Goal: Task Accomplishment & Management: Manage account settings

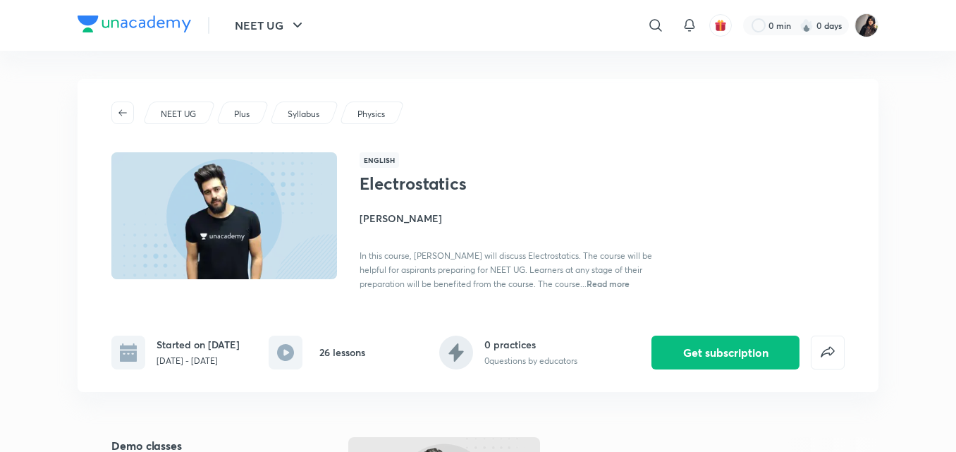
click at [554, 126] on div "NEET UG Plus Syllabus Physics English Electrostatics [PERSON_NAME] In this cour…" at bounding box center [478, 235] width 801 height 313
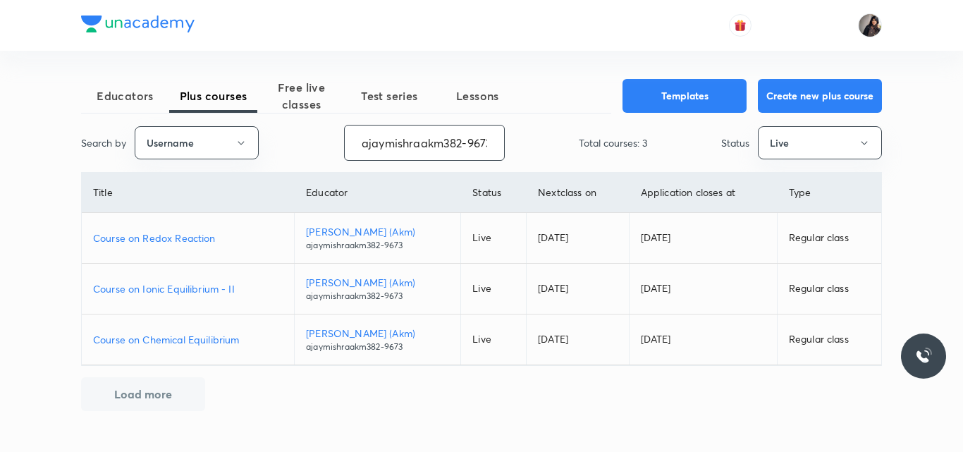
click at [456, 140] on input "ajaymishraakm382-9673" at bounding box center [424, 143] width 159 height 36
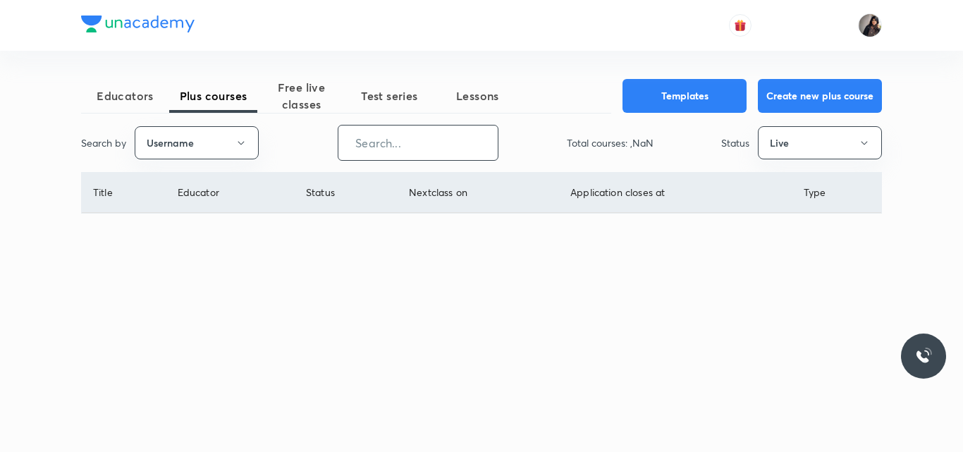
paste input "unacademy-user-jknuqeatwdxp"
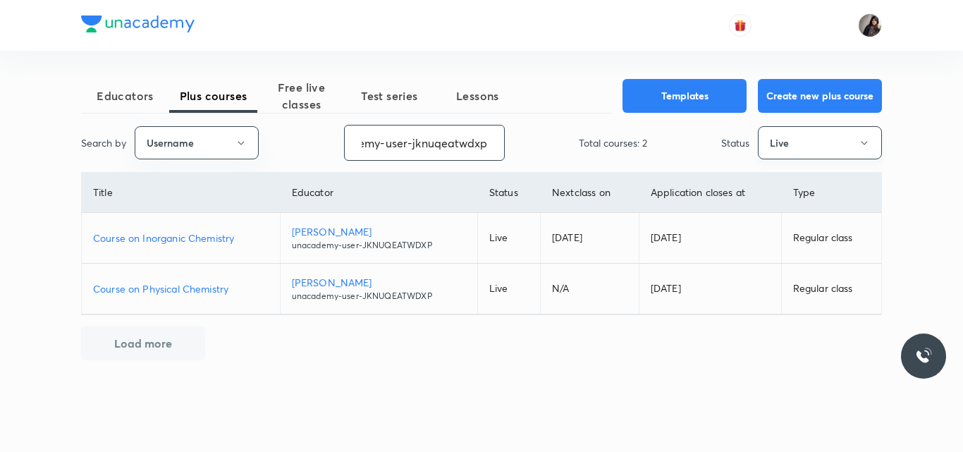
type input "unacademy-user-jknuqeatwdxp"
click at [869, 147] on icon "button" at bounding box center [864, 143] width 11 height 11
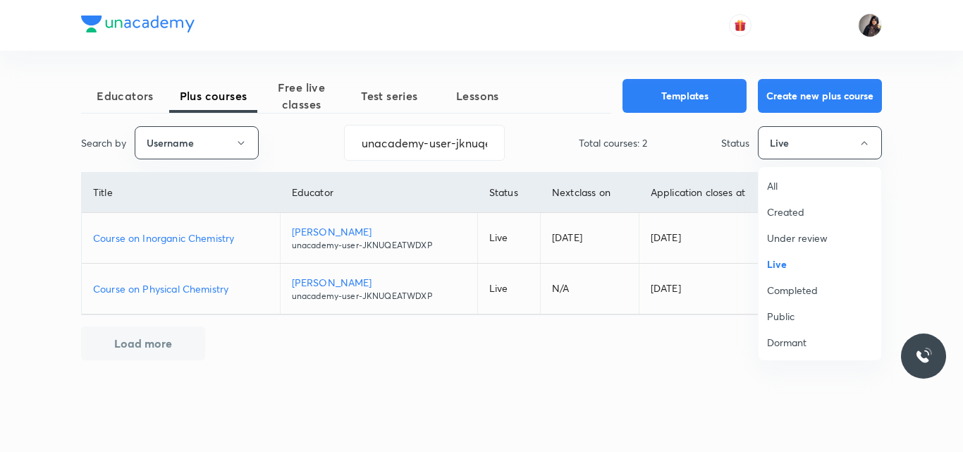
click at [813, 241] on span "Under review" at bounding box center [820, 238] width 106 height 15
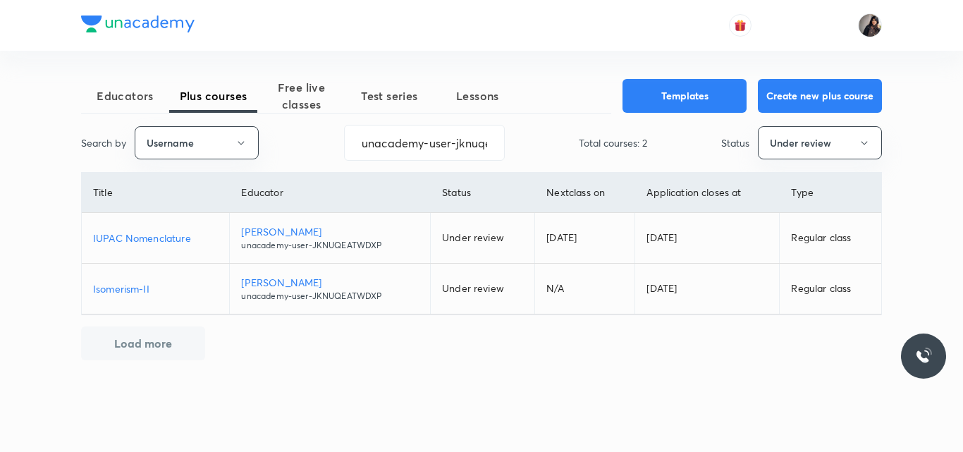
click at [176, 233] on p "IUPAC Nomenclature" at bounding box center [155, 238] width 125 height 15
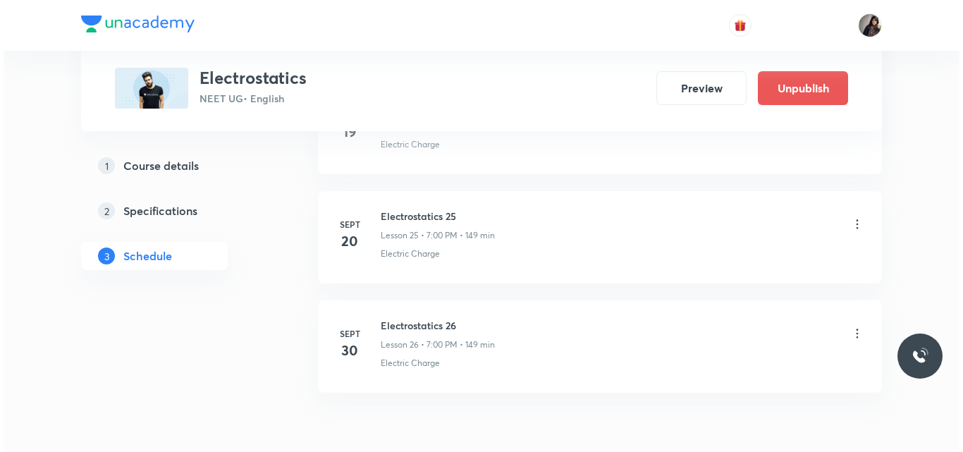
scroll to position [3382, 0]
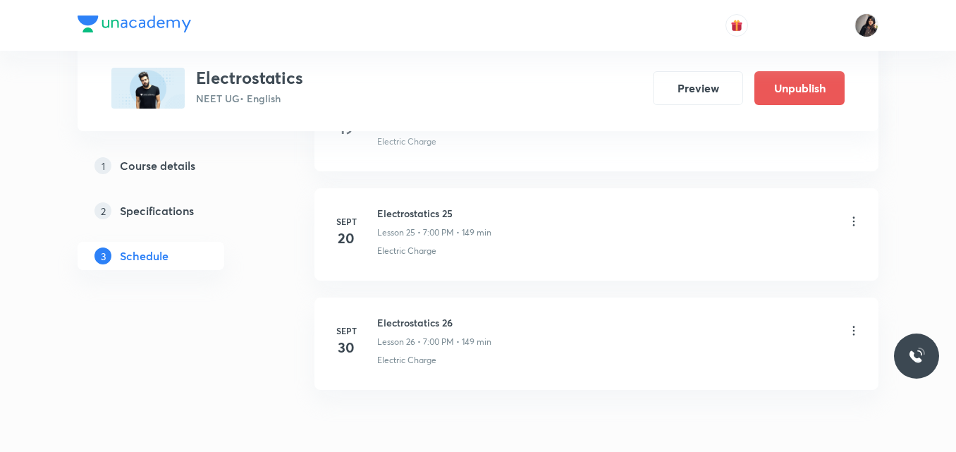
click at [855, 331] on icon at bounding box center [854, 331] width 14 height 14
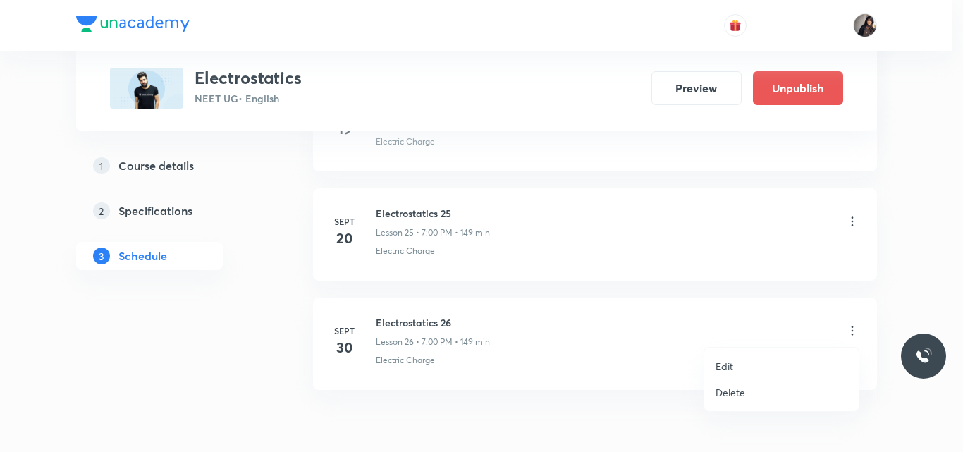
click at [753, 363] on li "Edit" at bounding box center [782, 366] width 154 height 26
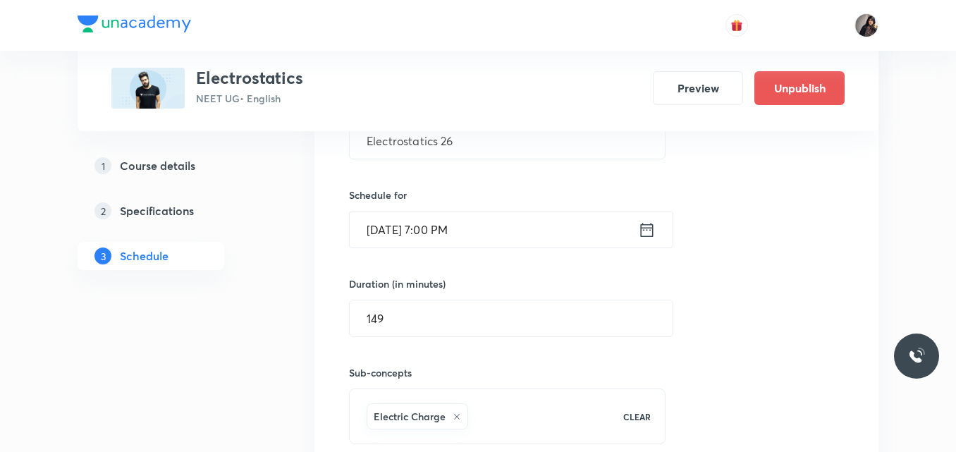
scroll to position [3084, 0]
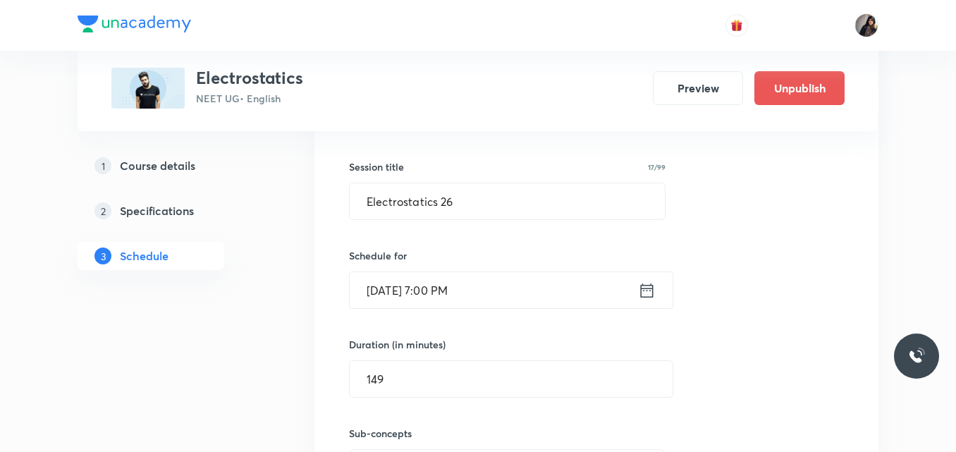
click at [446, 288] on input "Sept 30, 2025, 7:00 PM" at bounding box center [494, 290] width 288 height 36
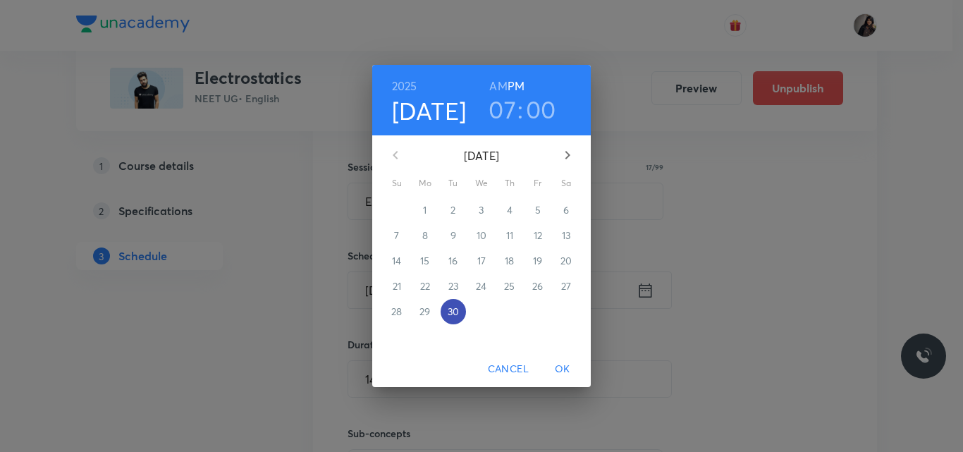
click at [453, 310] on p "30" at bounding box center [453, 312] width 11 height 14
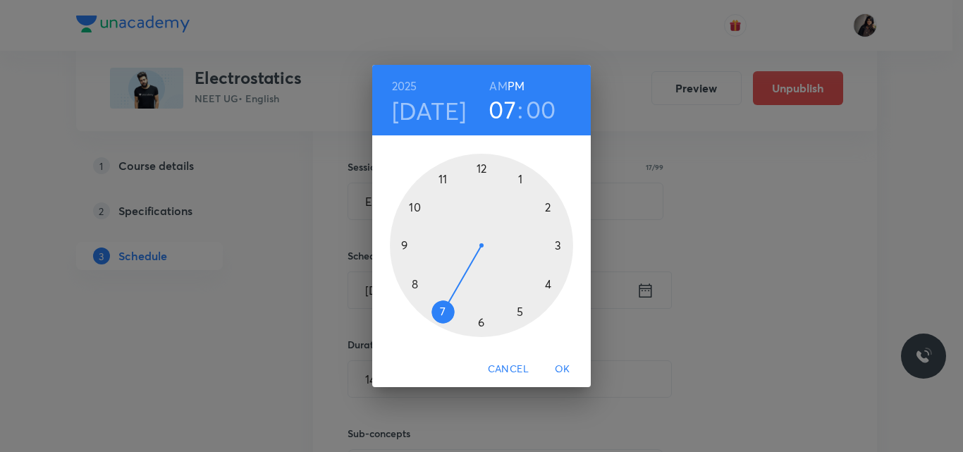
click at [521, 310] on div at bounding box center [481, 245] width 183 height 183
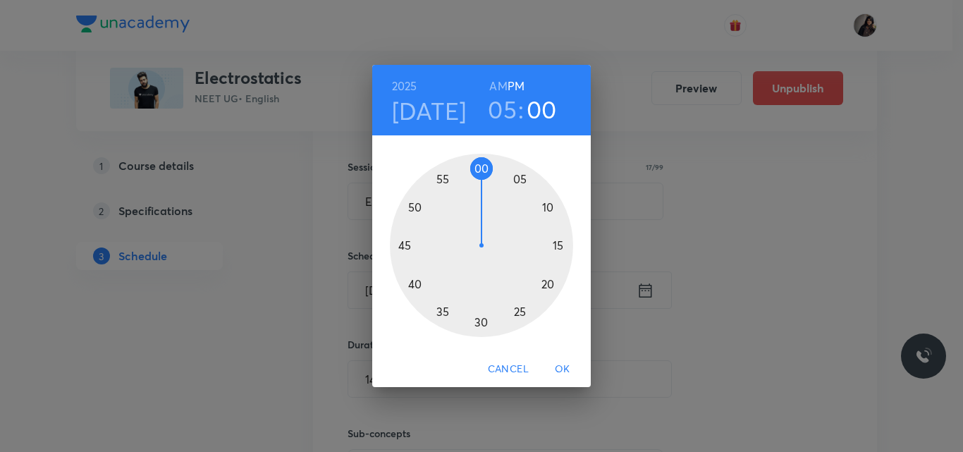
click at [559, 367] on span "OK" at bounding box center [563, 369] width 34 height 18
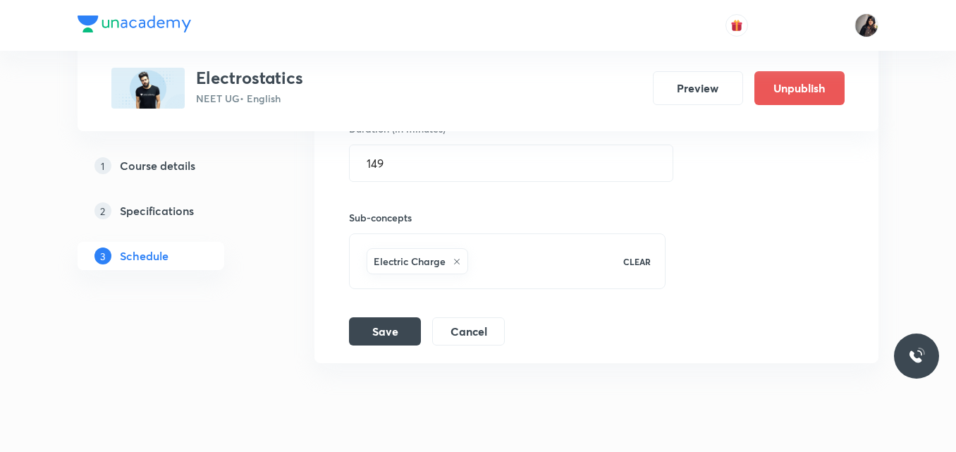
scroll to position [3303, 0]
click at [384, 329] on button "Save" at bounding box center [385, 327] width 72 height 28
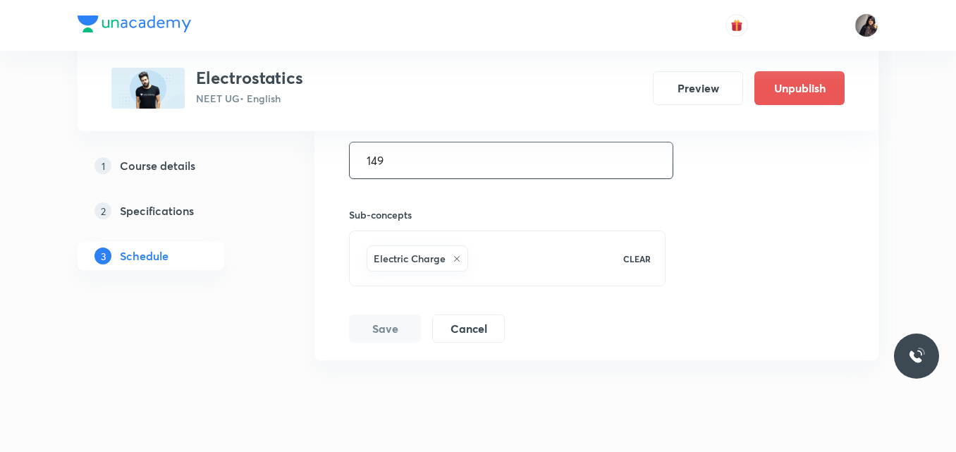
click at [436, 162] on input "149" at bounding box center [511, 160] width 323 height 36
type input "1"
type input "0"
type input "240"
click at [771, 270] on div "Session title 17/99 Electrostatics 26 ​ Schedule for Sept 30, 2025, 5:00 PM ​ D…" at bounding box center [596, 128] width 495 height 430
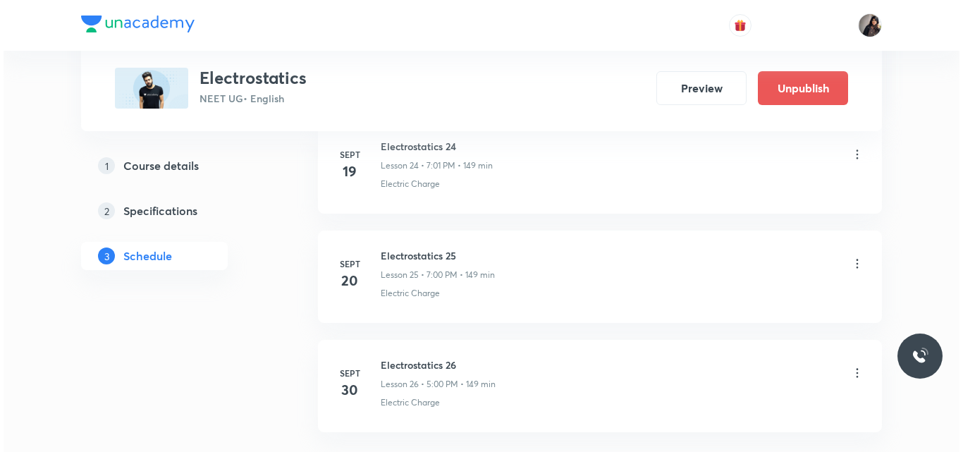
scroll to position [3452, 0]
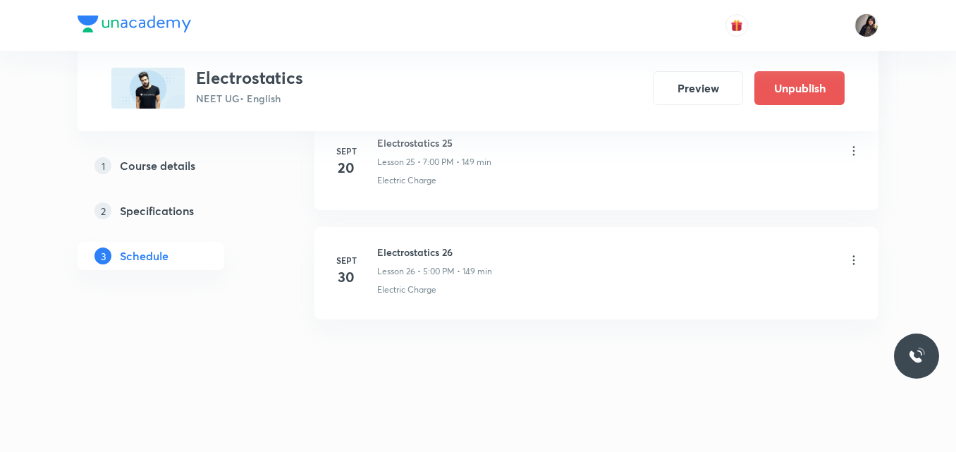
click at [852, 259] on icon at bounding box center [854, 260] width 14 height 14
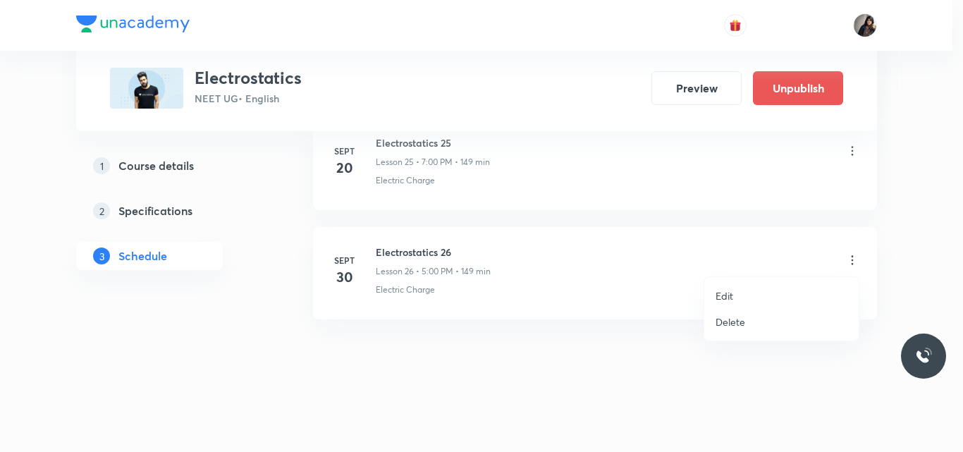
click at [725, 298] on p "Edit" at bounding box center [725, 295] width 18 height 15
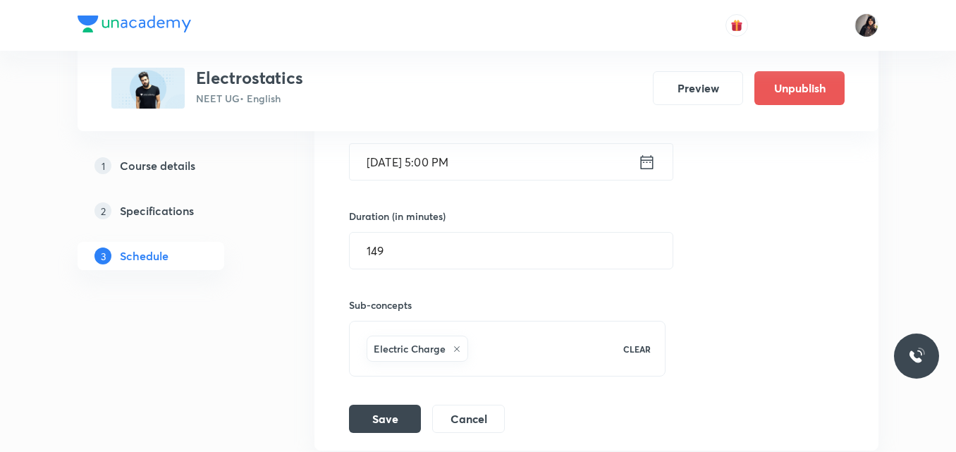
scroll to position [3211, 0]
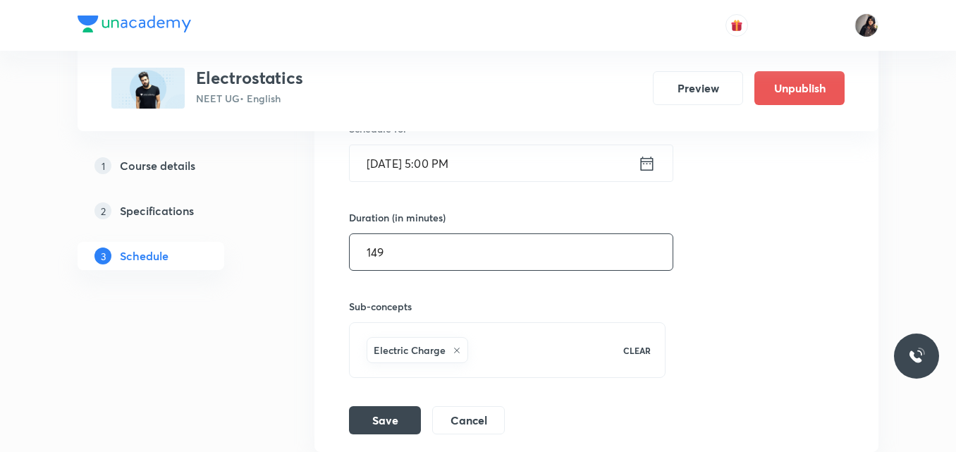
click at [437, 243] on input "149" at bounding box center [511, 252] width 323 height 36
type input "1"
type input "0"
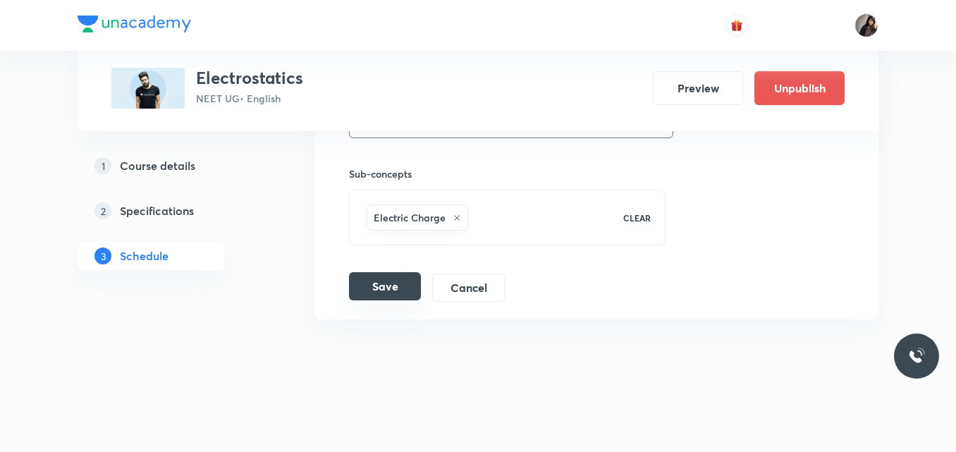
type input "240"
click at [370, 282] on button "Save" at bounding box center [385, 286] width 72 height 28
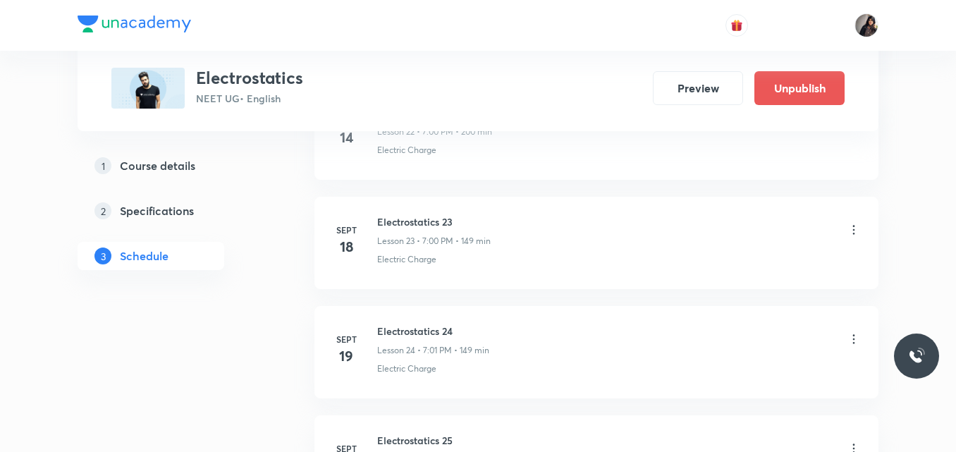
scroll to position [3452, 0]
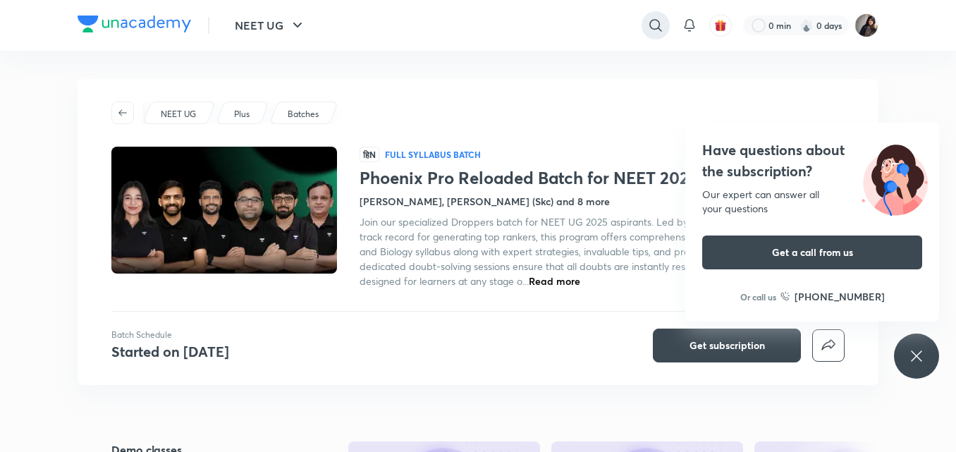
click at [653, 31] on icon at bounding box center [655, 25] width 17 height 17
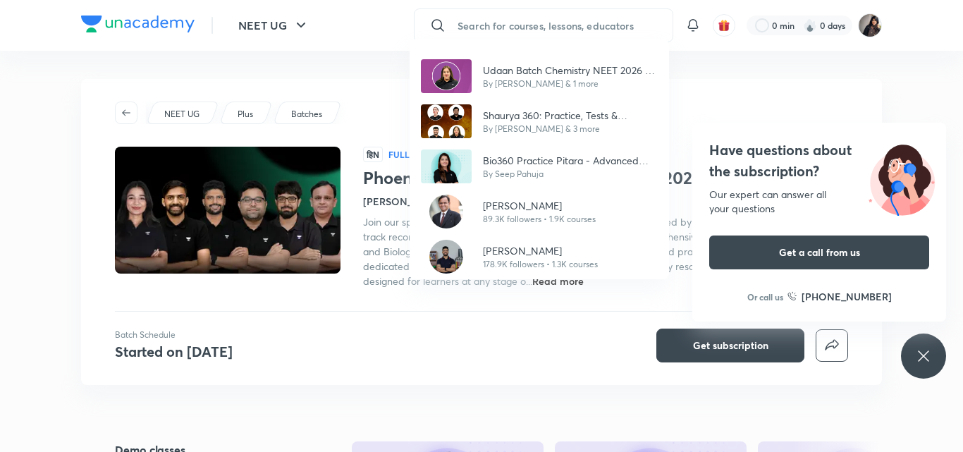
paste input "Phoenix Reloaded Plus 2.0 Batch for NEET UG 2026 by Team Titans"
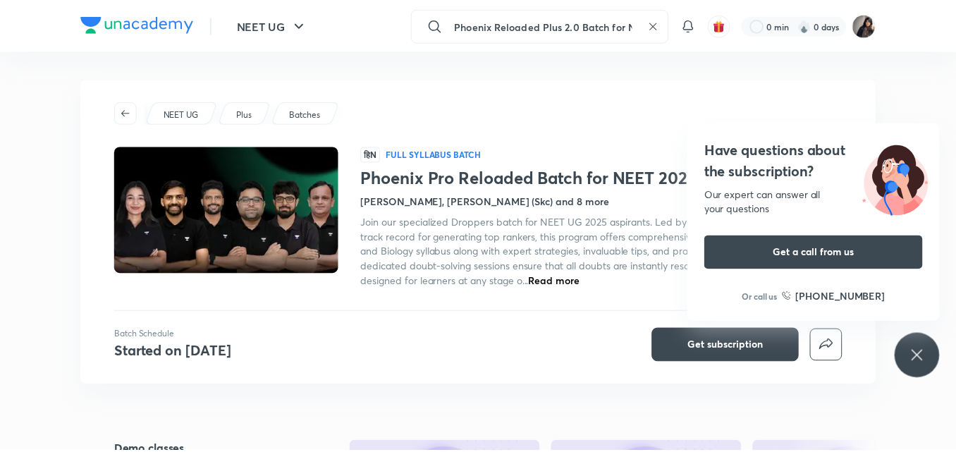
scroll to position [0, 138]
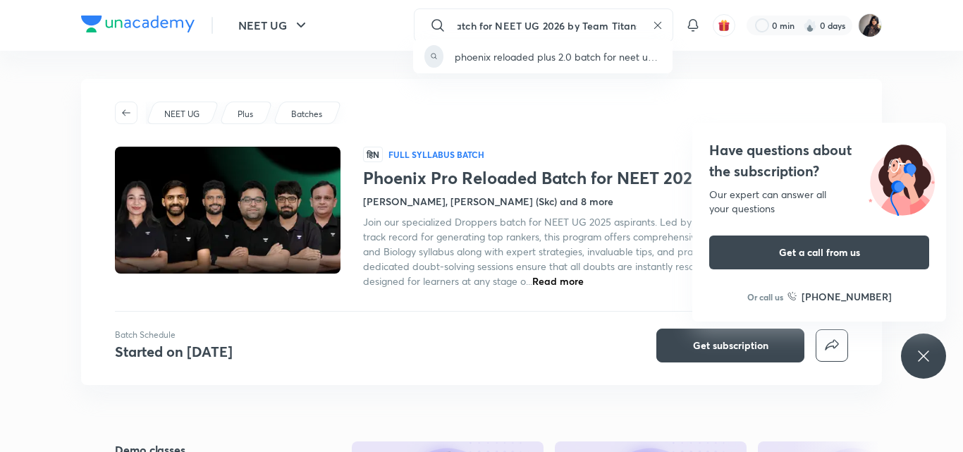
type input "Phoenix Reloaded Plus 2.0 Batch for NEET UG 2026 by Team Titans"
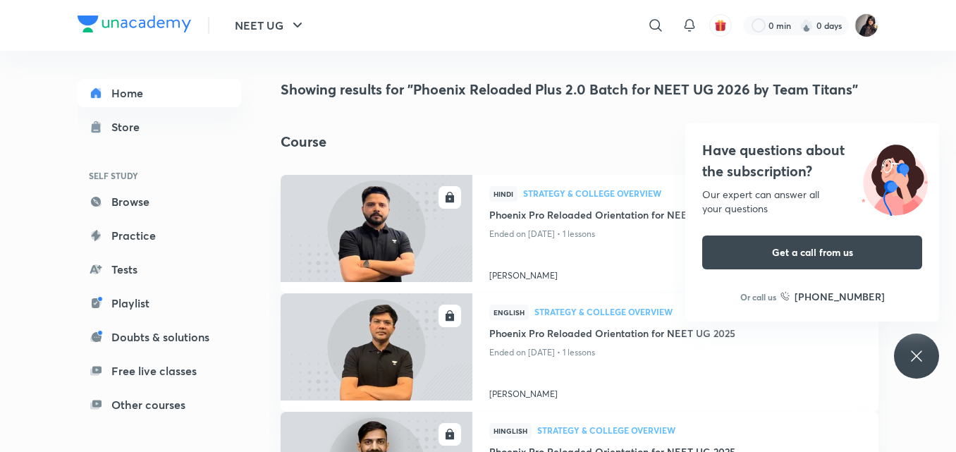
click at [931, 357] on div "Have questions about the subscription? Our expert can answer all your questions…" at bounding box center [916, 356] width 45 height 45
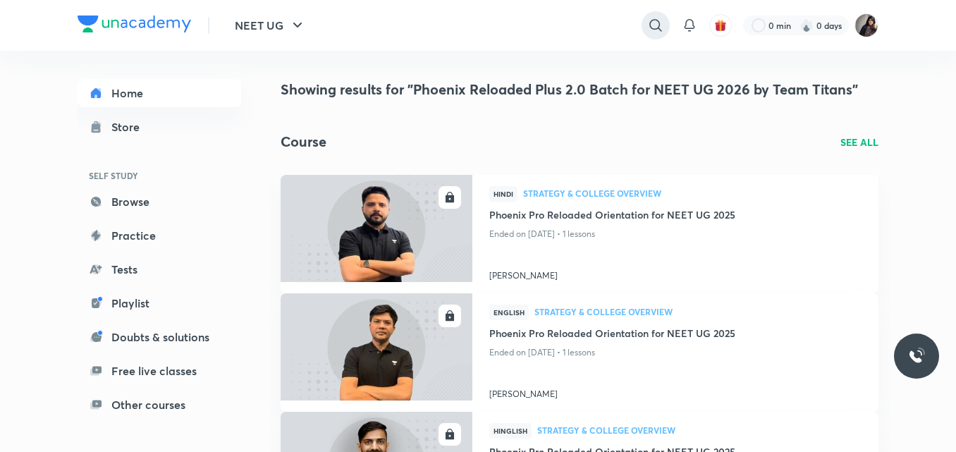
click at [660, 29] on icon at bounding box center [655, 25] width 17 height 17
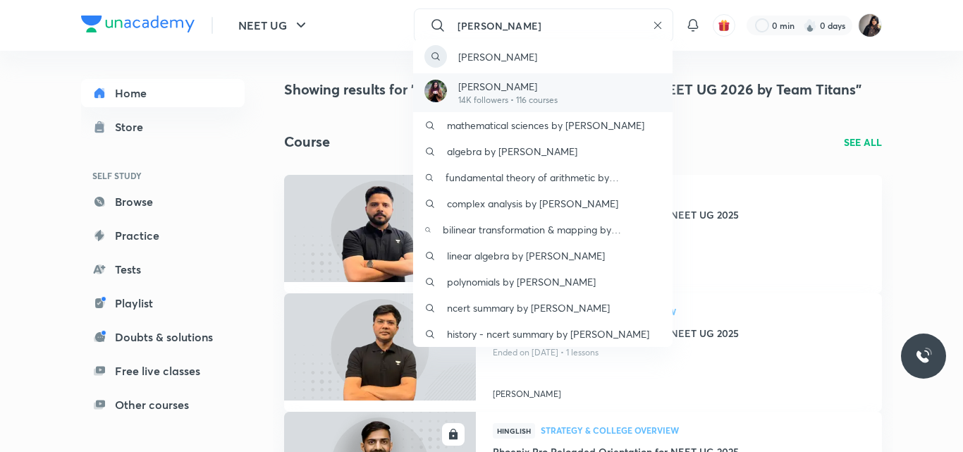
type input "anush"
click at [565, 93] on div "Anushka Choudhary 14K followers • 116 courses" at bounding box center [543, 92] width 260 height 39
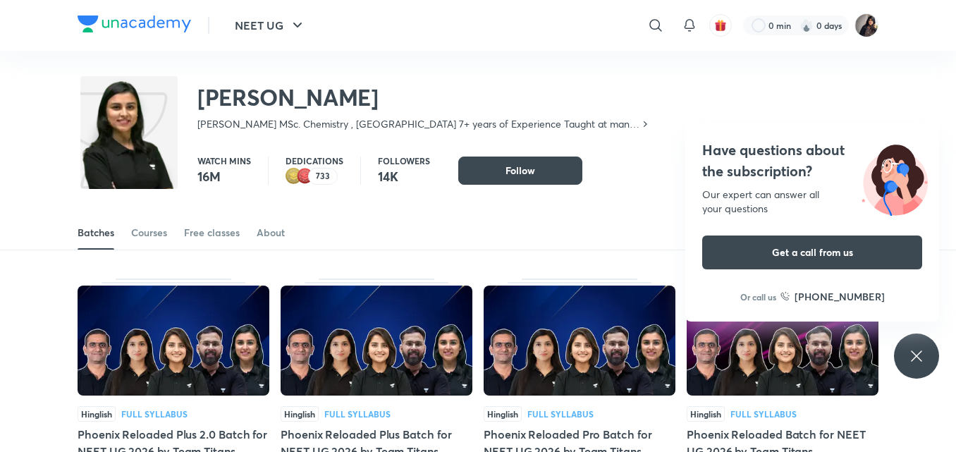
click at [399, 230] on div "Batches Courses Free classes About" at bounding box center [478, 233] width 801 height 34
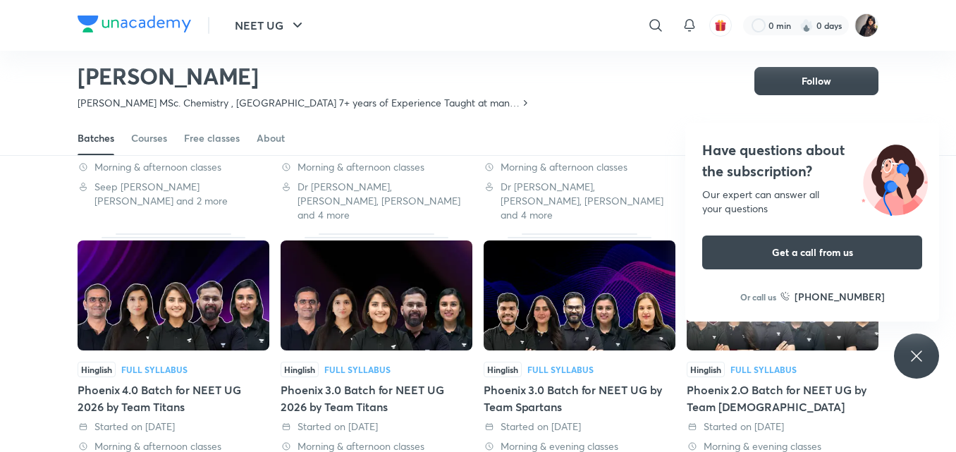
scroll to position [283, 0]
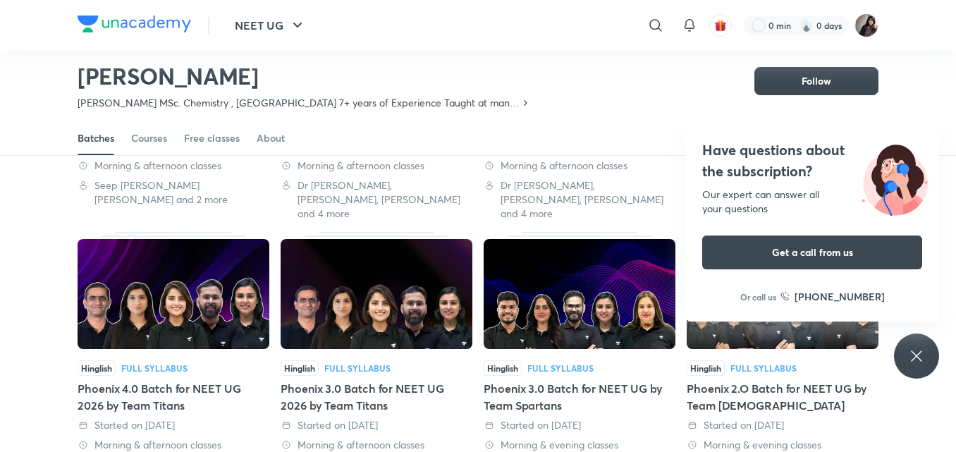
click at [918, 355] on icon at bounding box center [916, 356] width 11 height 11
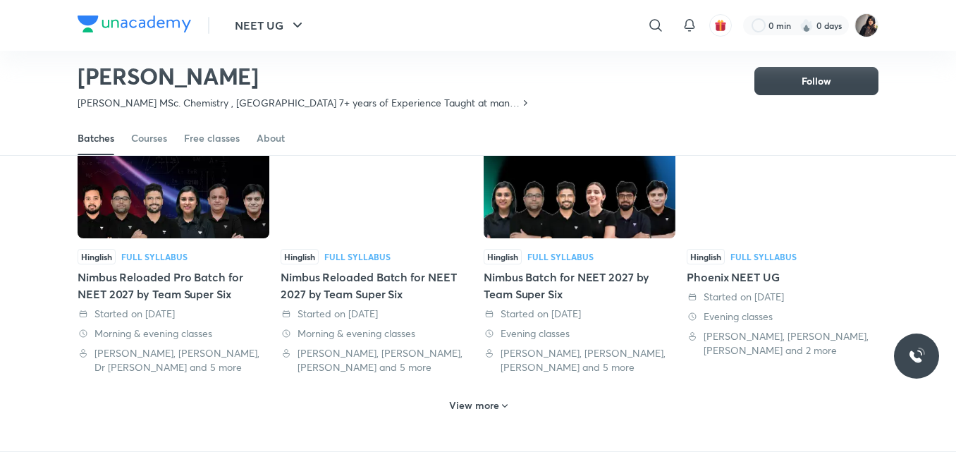
scroll to position [675, 0]
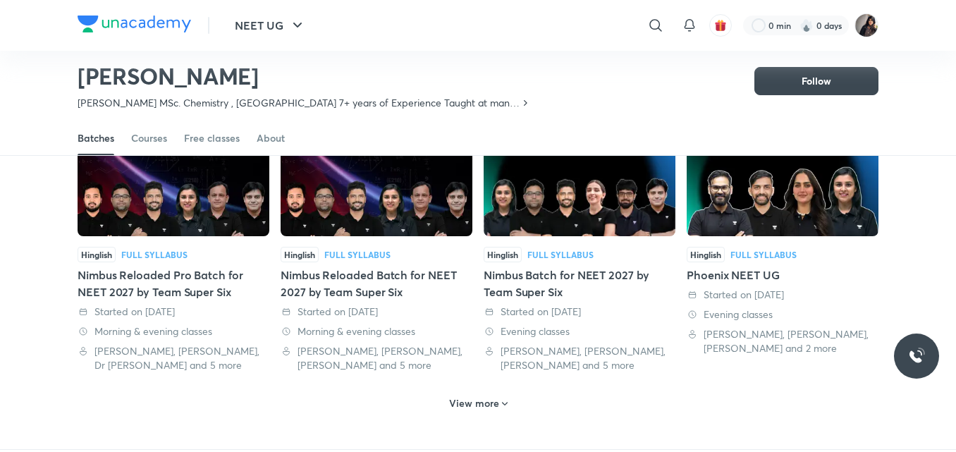
click at [470, 396] on h6 "View more" at bounding box center [474, 403] width 50 height 14
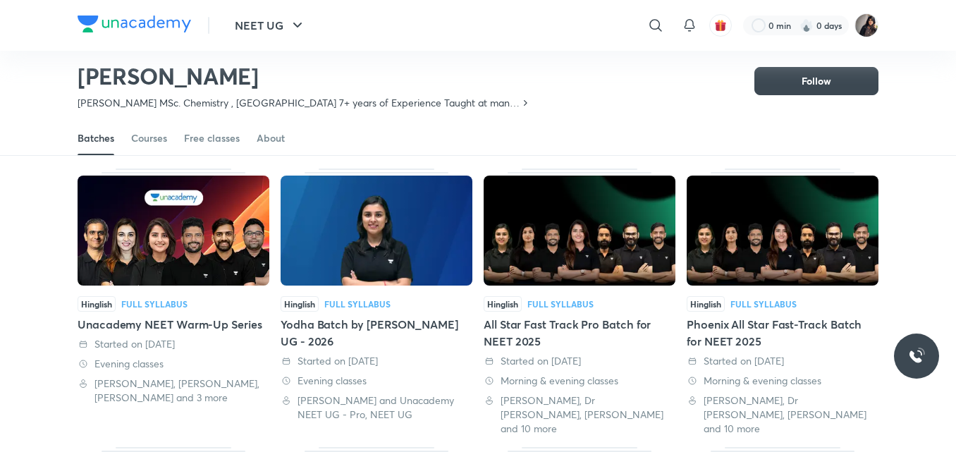
scroll to position [1159, 0]
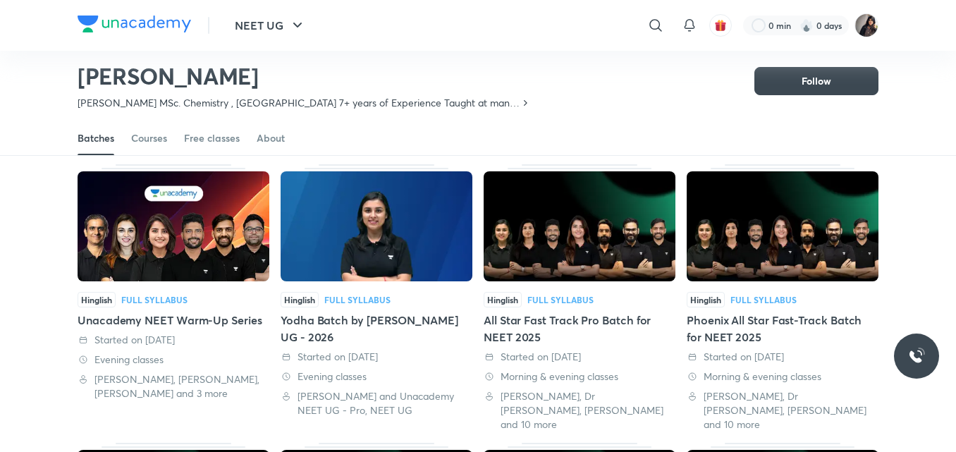
click at [354, 312] on div "Yodha Batch by Anushka Choudhary NEET UG - 2026" at bounding box center [377, 329] width 192 height 34
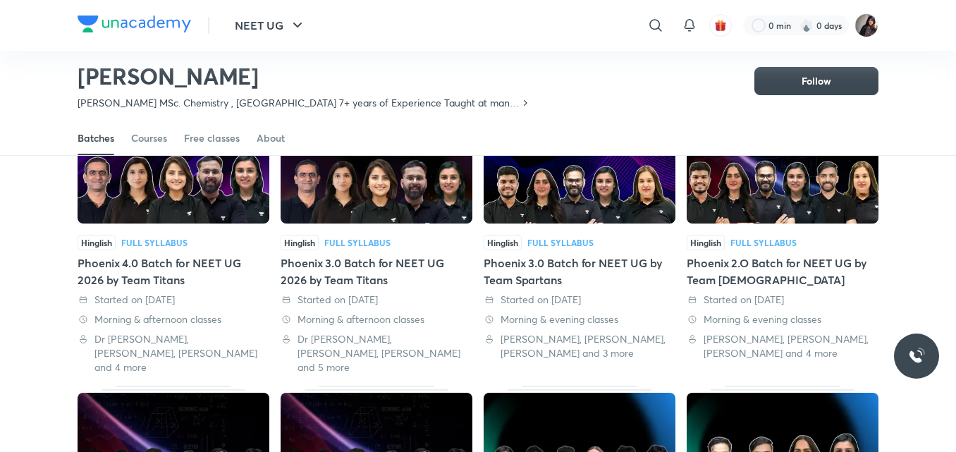
scroll to position [409, 0]
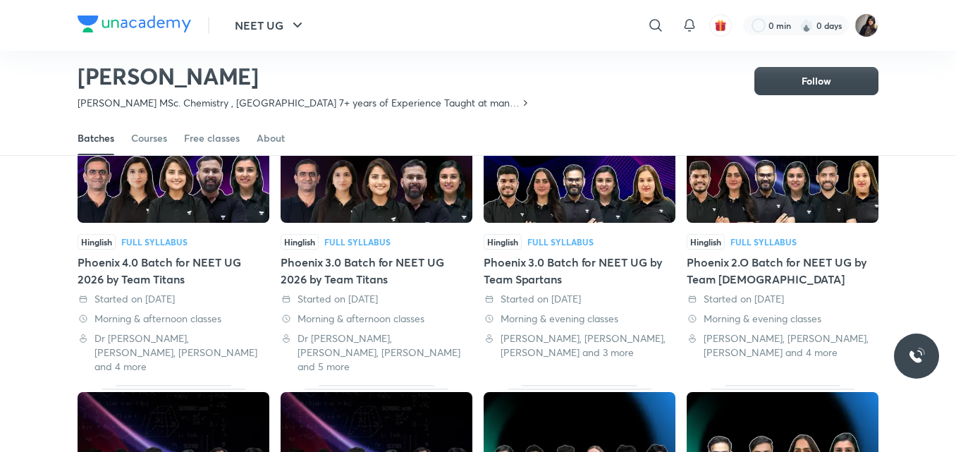
click at [535, 255] on div "Phoenix 3.0 Batch for NEET UG by Team Spartans" at bounding box center [580, 271] width 192 height 34
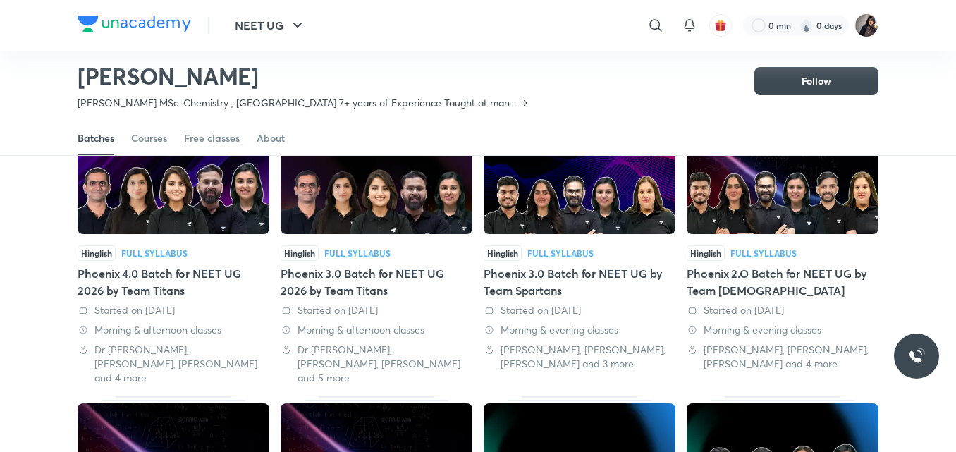
scroll to position [403, 0]
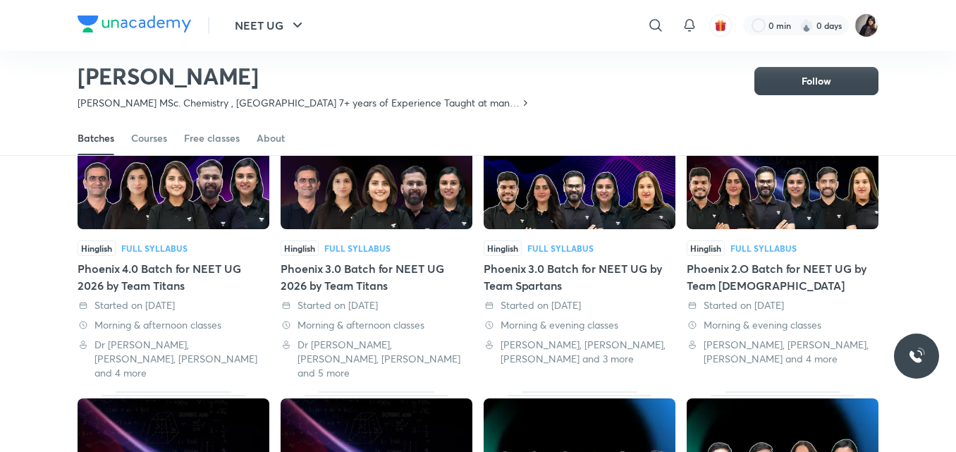
click at [726, 265] on div "Phoenix 2.O Batch for NEET UG by Team Spartans" at bounding box center [783, 277] width 192 height 34
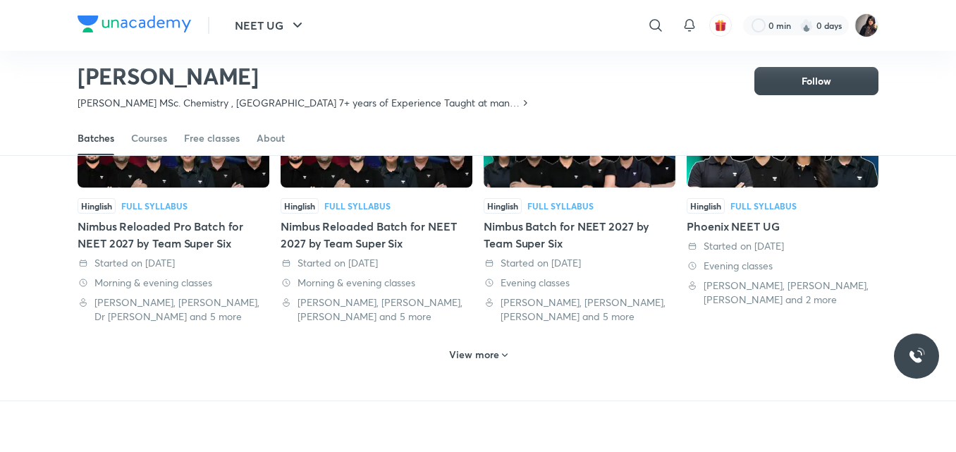
scroll to position [724, 0]
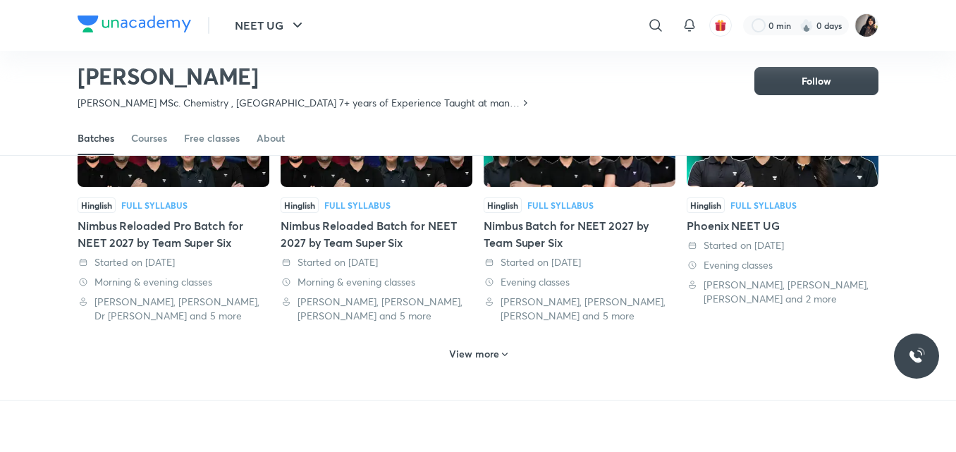
click at [492, 347] on h6 "View more" at bounding box center [474, 354] width 50 height 14
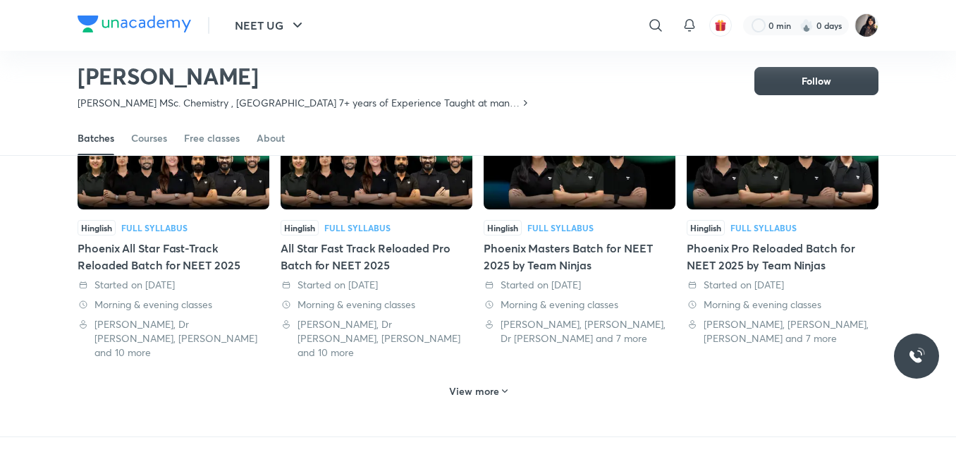
scroll to position [1543, 0]
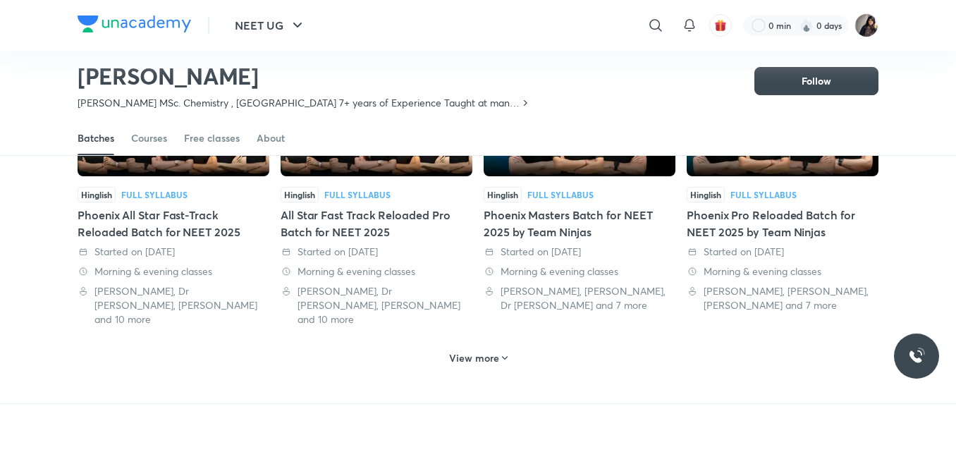
click at [482, 351] on h6 "View more" at bounding box center [474, 358] width 50 height 14
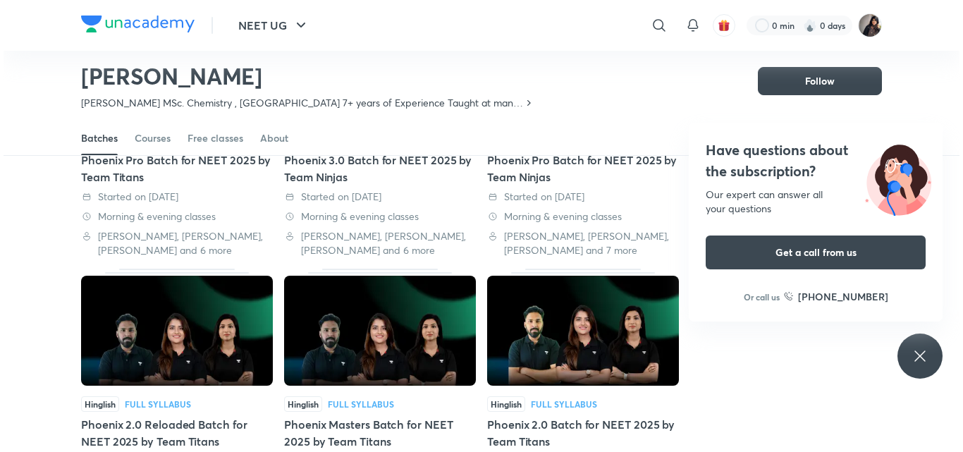
scroll to position [1910, 0]
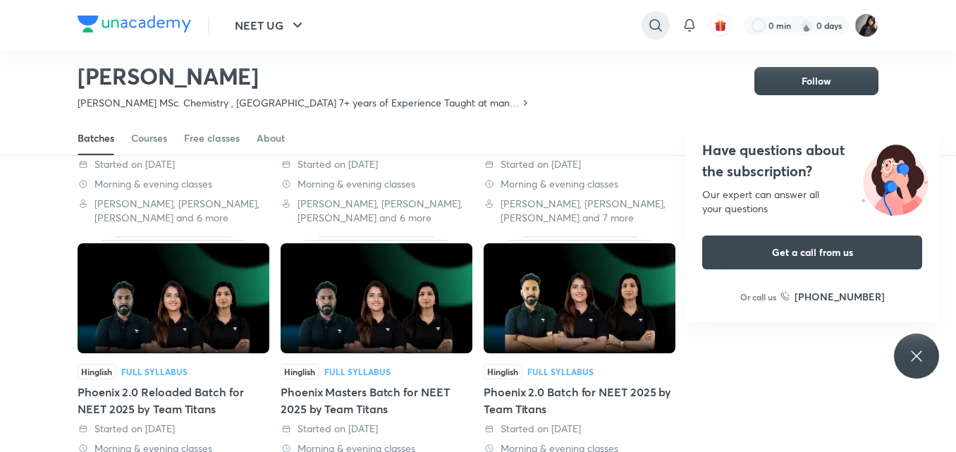
click at [655, 32] on icon at bounding box center [655, 25] width 17 height 17
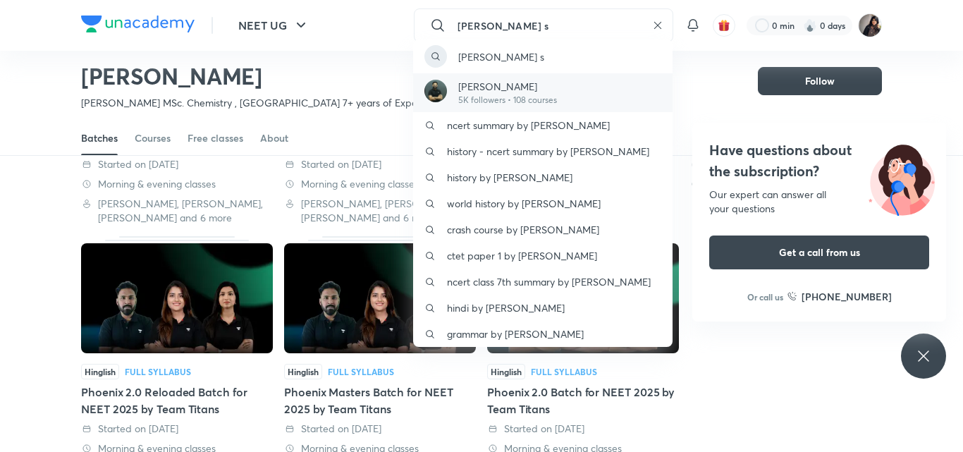
type input "anubhav s"
click at [511, 90] on p "Anubhav Shrivastava" at bounding box center [507, 86] width 99 height 15
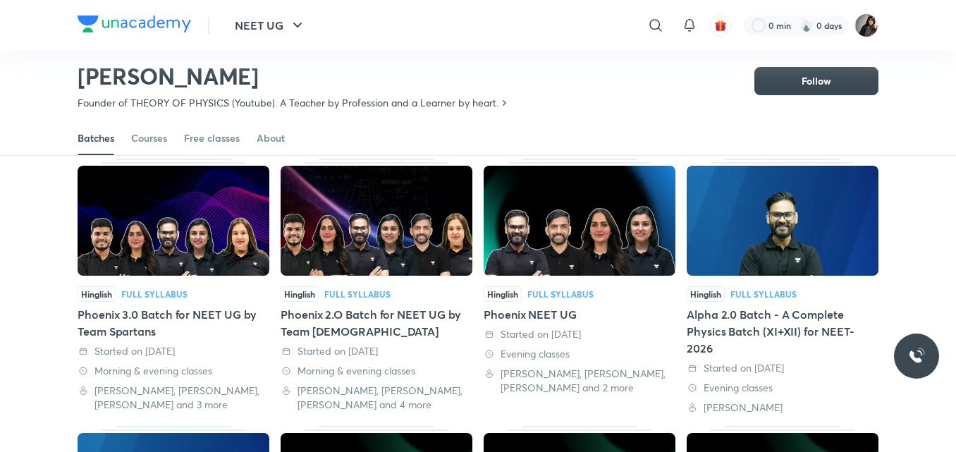
scroll to position [72, 0]
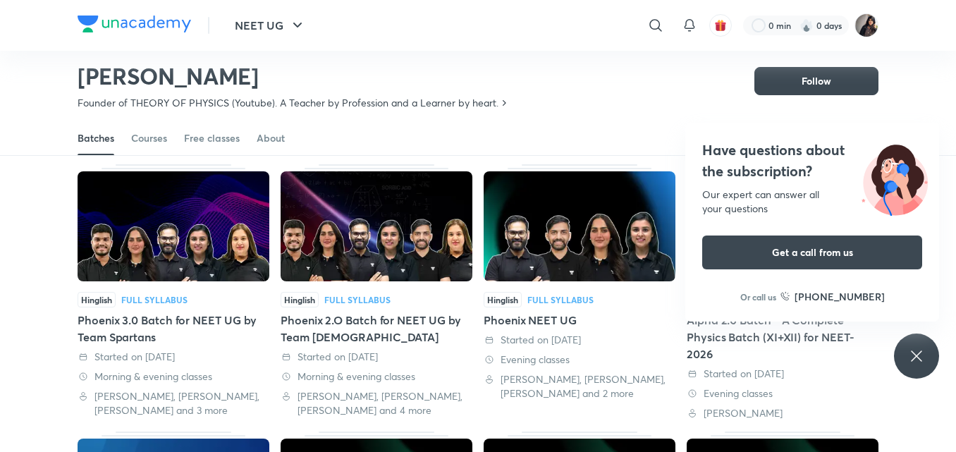
click at [919, 363] on icon at bounding box center [916, 356] width 17 height 17
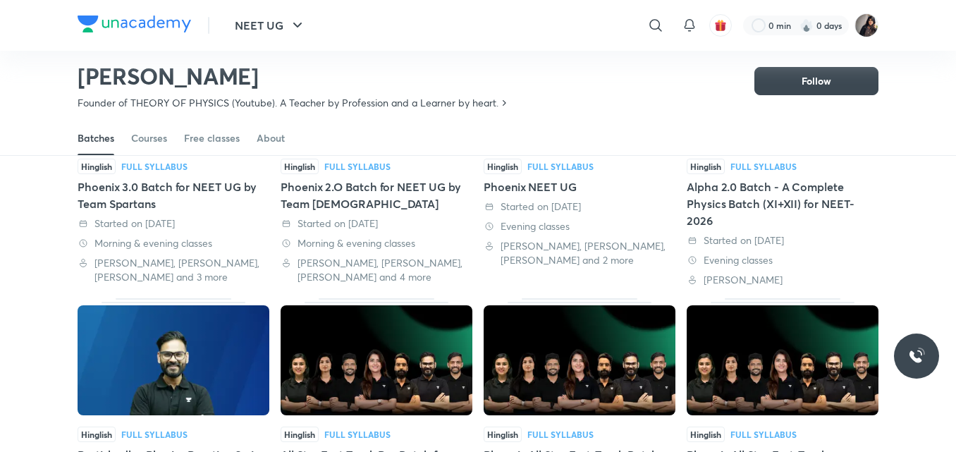
scroll to position [147, 0]
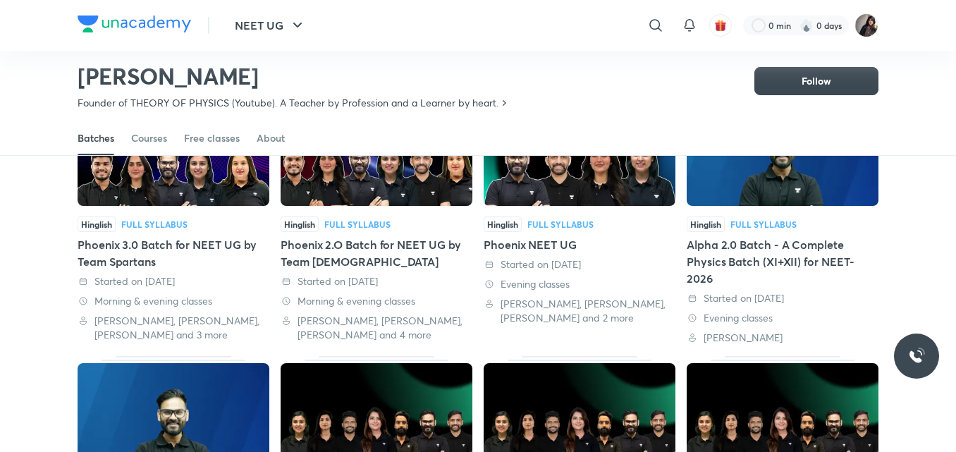
click at [749, 246] on div "Alpha 2.0 Batch - A Complete Physics Batch (XI+XII) for NEET-2026" at bounding box center [783, 261] width 192 height 51
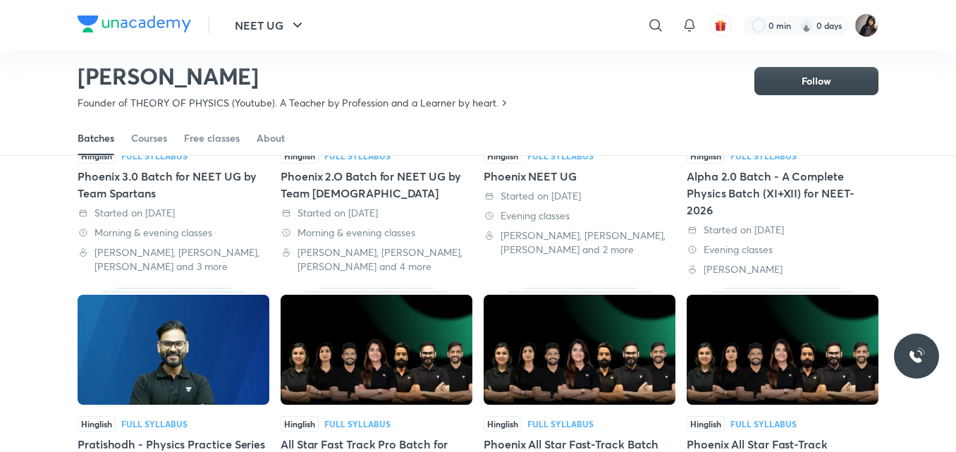
scroll to position [217, 0]
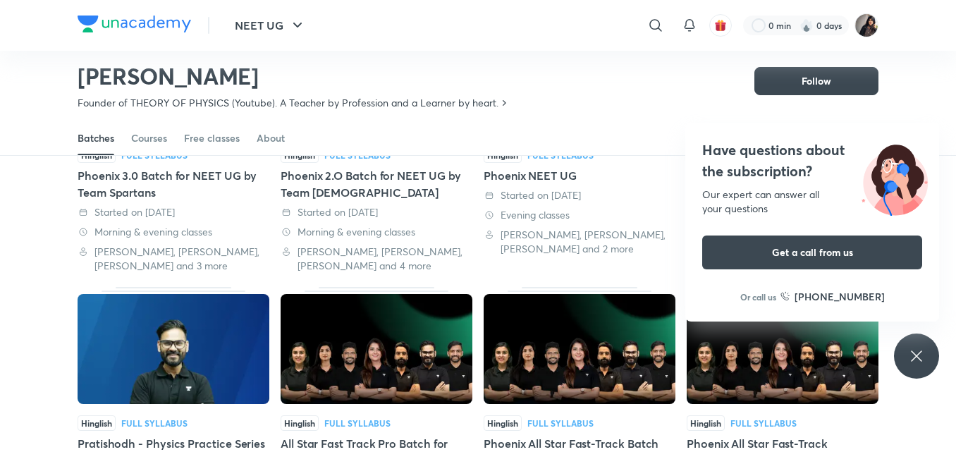
click at [372, 198] on div "Phoenix 2.O Batch for NEET UG by Team Spartans" at bounding box center [377, 184] width 192 height 34
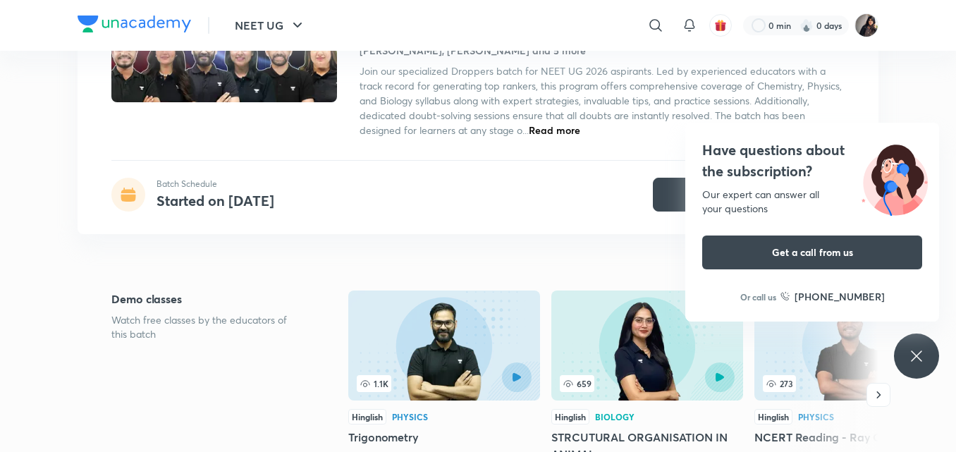
scroll to position [172, 0]
click at [914, 353] on icon at bounding box center [916, 356] width 11 height 11
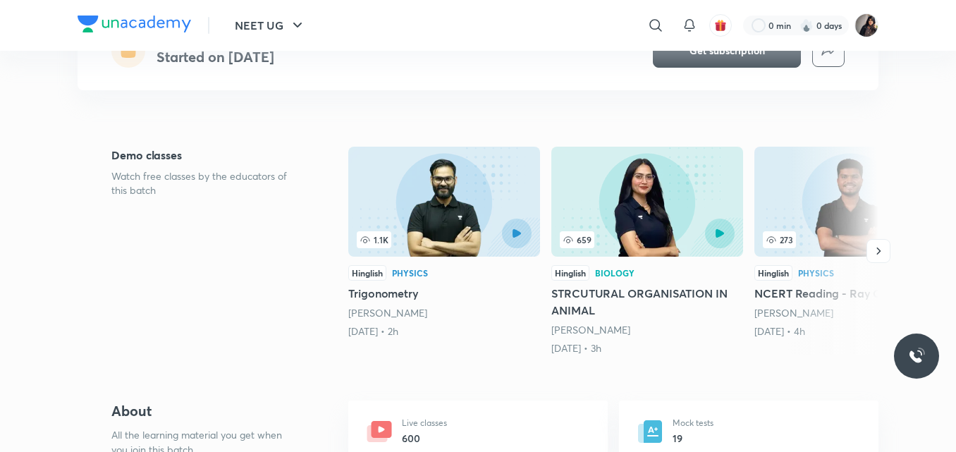
scroll to position [0, 0]
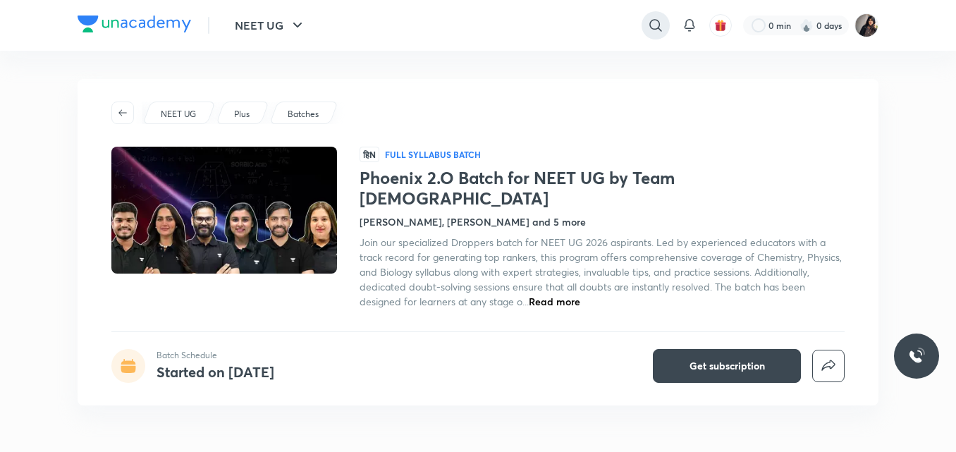
click at [653, 21] on icon at bounding box center [655, 25] width 17 height 17
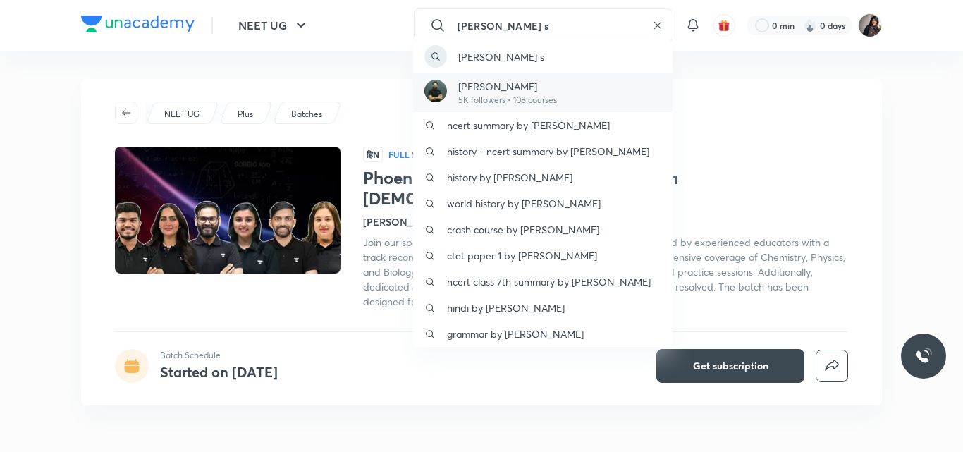
type input "anubhav s"
click at [512, 88] on p "Anubhav Shrivastava" at bounding box center [507, 86] width 99 height 15
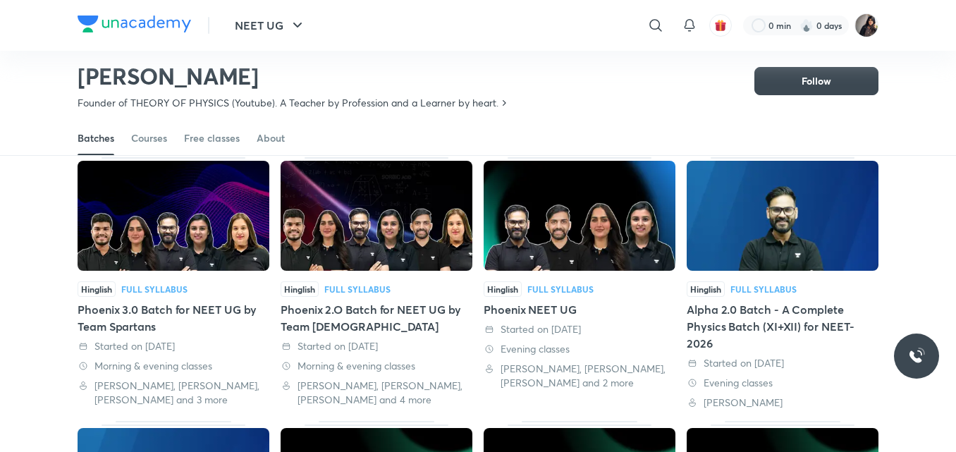
scroll to position [82, 0]
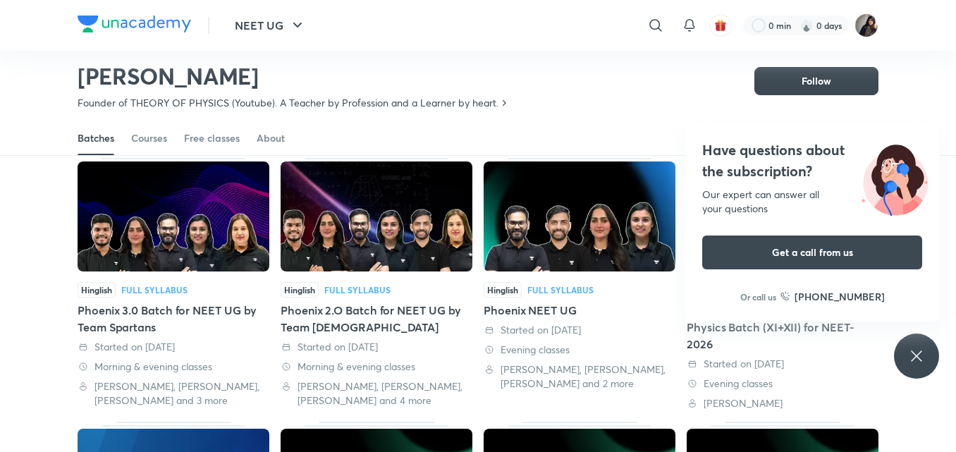
click at [915, 358] on icon at bounding box center [916, 356] width 11 height 11
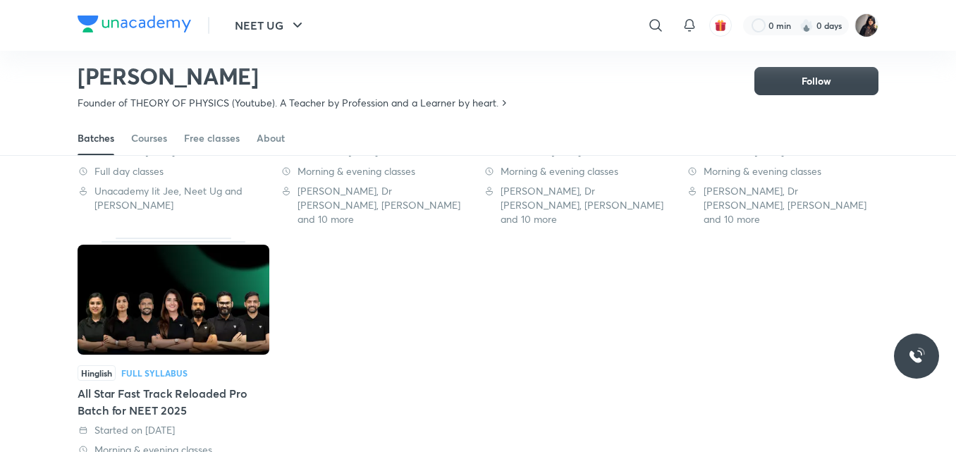
scroll to position [546, 0]
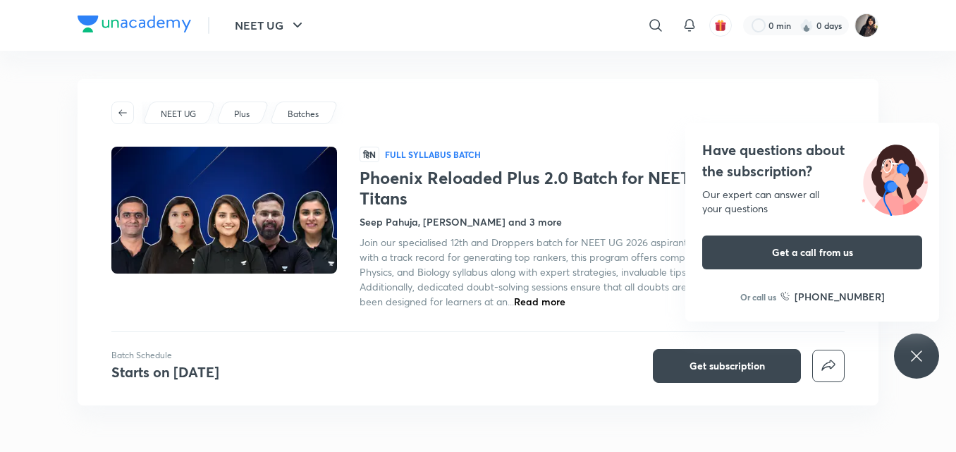
click at [911, 354] on icon at bounding box center [916, 356] width 17 height 17
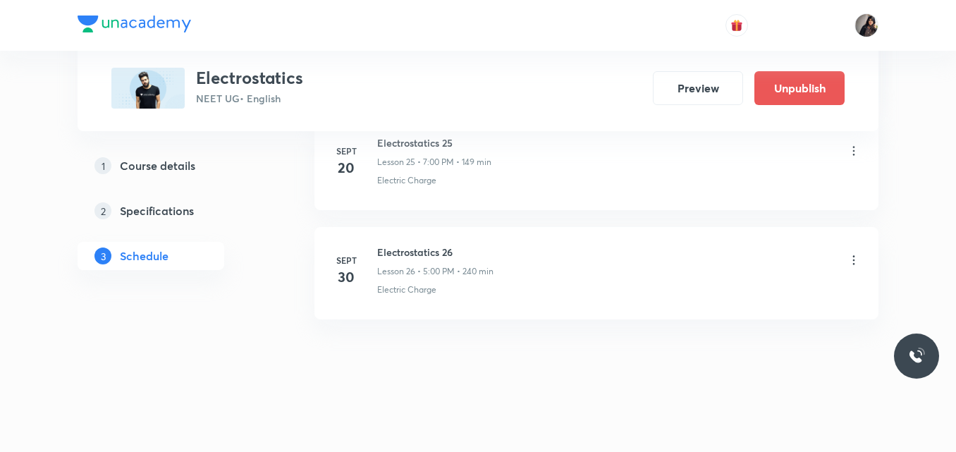
scroll to position [3452, 0]
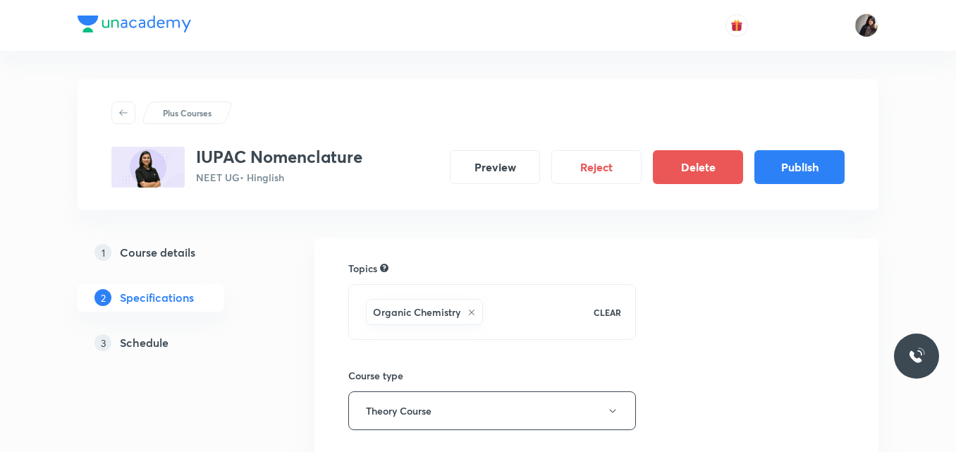
click at [805, 159] on button "Publish" at bounding box center [800, 167] width 90 height 34
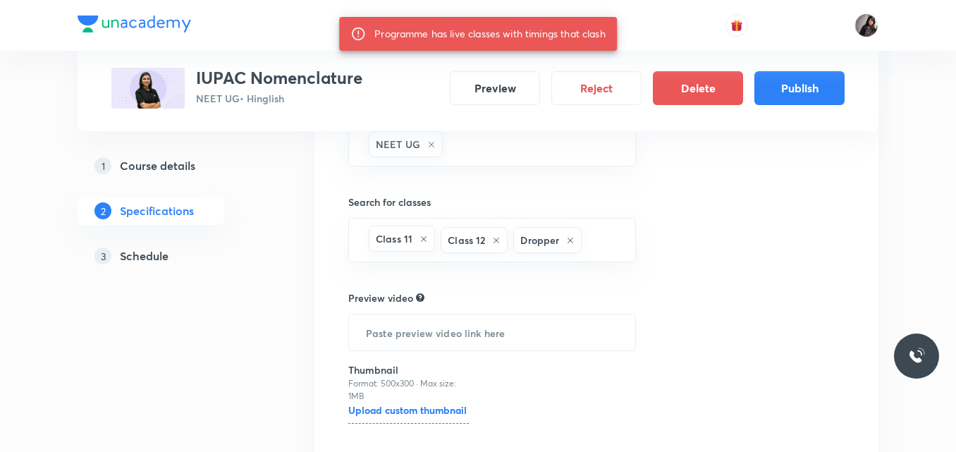
scroll to position [356, 0]
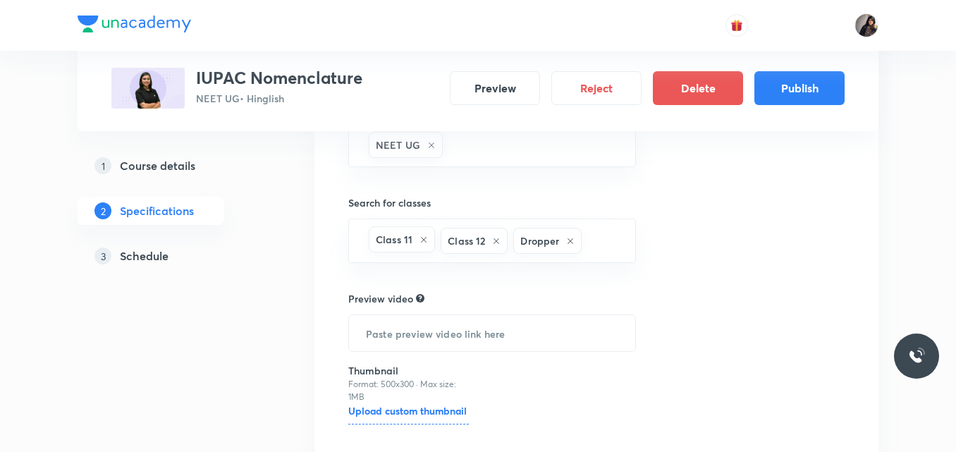
click at [126, 256] on h5 "Schedule" at bounding box center [144, 256] width 49 height 17
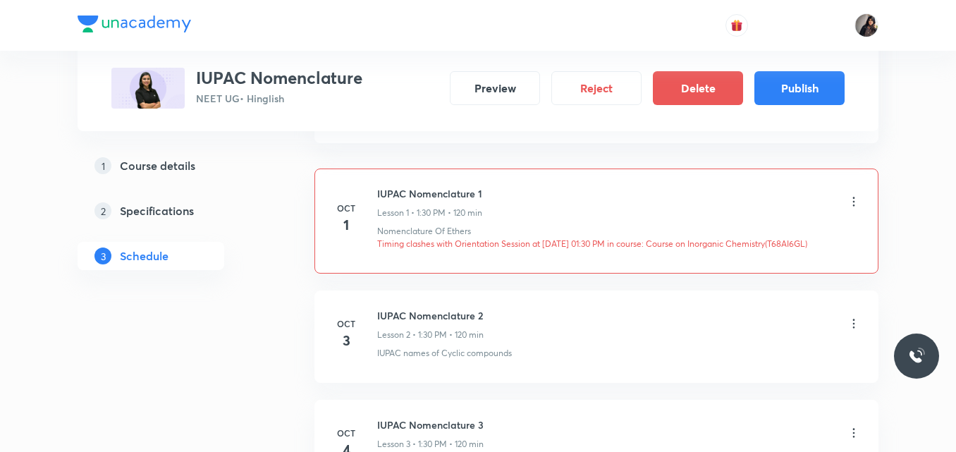
scroll to position [792, 0]
drag, startPoint x: 827, startPoint y: 243, endPoint x: 794, endPoint y: 242, distance: 32.5
click at [794, 242] on p "Timing clashes with Orientation Session at [DATE] 01:30 PM in course: Course on…" at bounding box center [619, 242] width 484 height 13
drag, startPoint x: 828, startPoint y: 243, endPoint x: 792, endPoint y: 242, distance: 36.0
click at [792, 242] on p "Timing clashes with Orientation Session at [DATE] 01:30 PM in course: Course on…" at bounding box center [619, 242] width 484 height 13
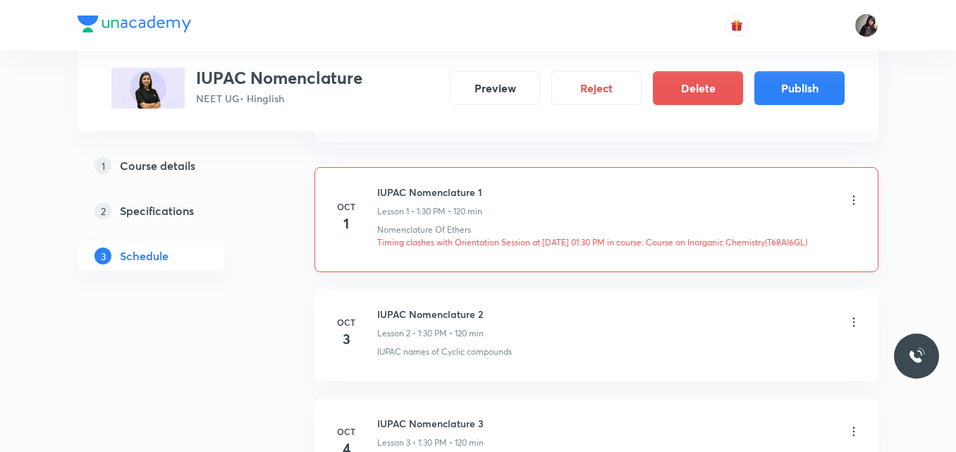
copy p "T68AI6GL"
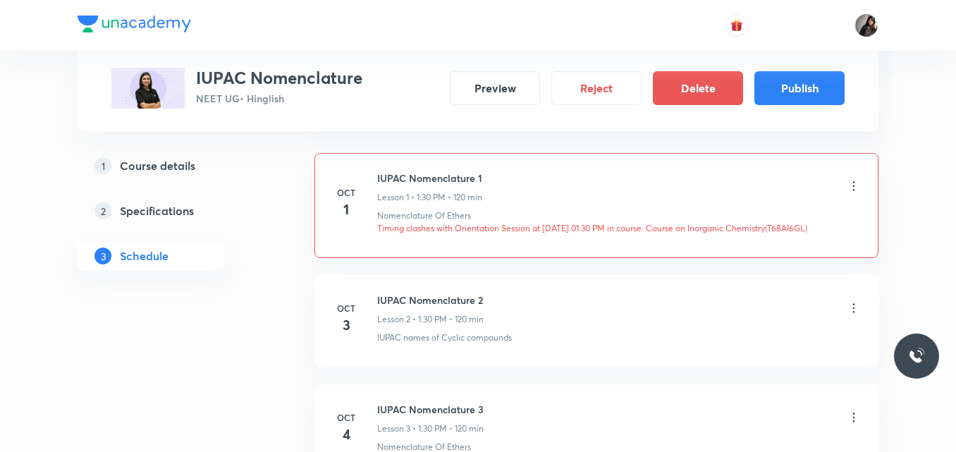
scroll to position [807, 0]
click at [787, 87] on button "Publish" at bounding box center [800, 87] width 90 height 34
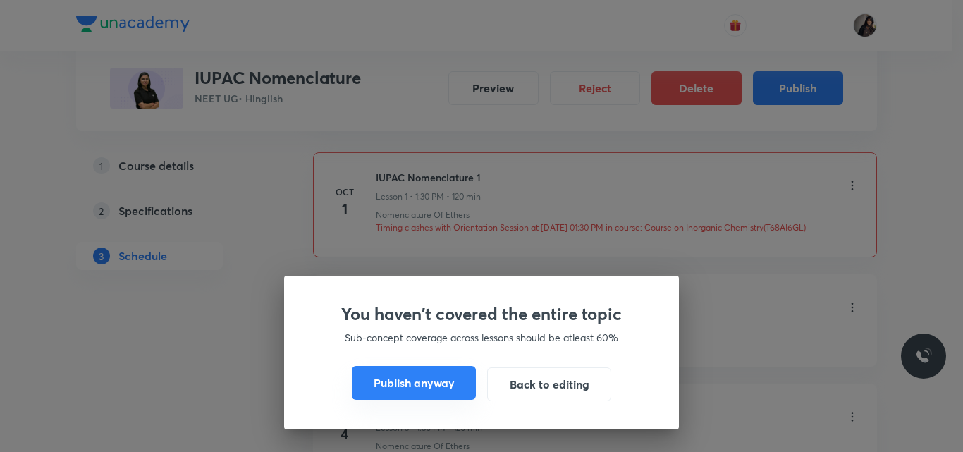
click at [422, 395] on button "Publish anyway" at bounding box center [414, 383] width 124 height 34
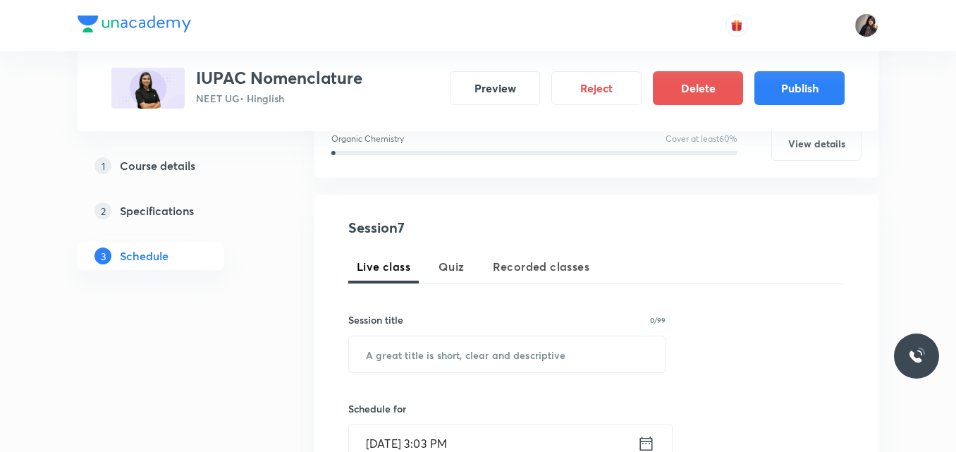
scroll to position [0, 0]
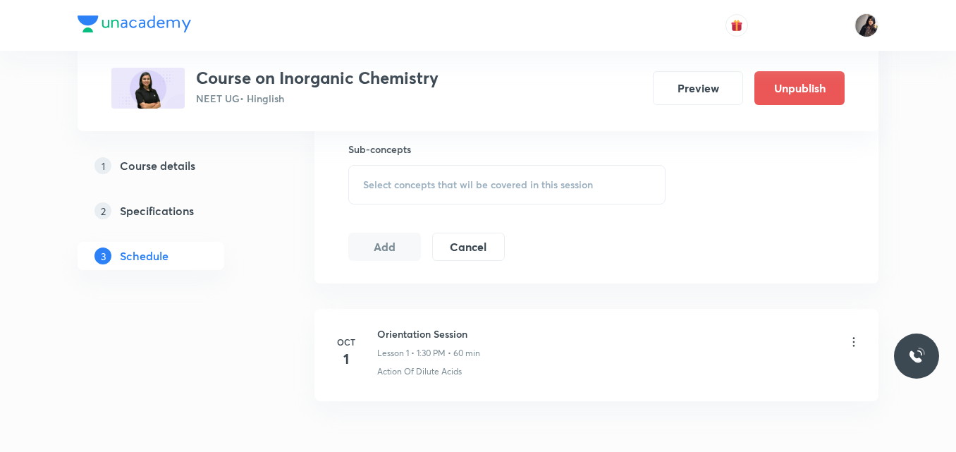
scroll to position [719, 0]
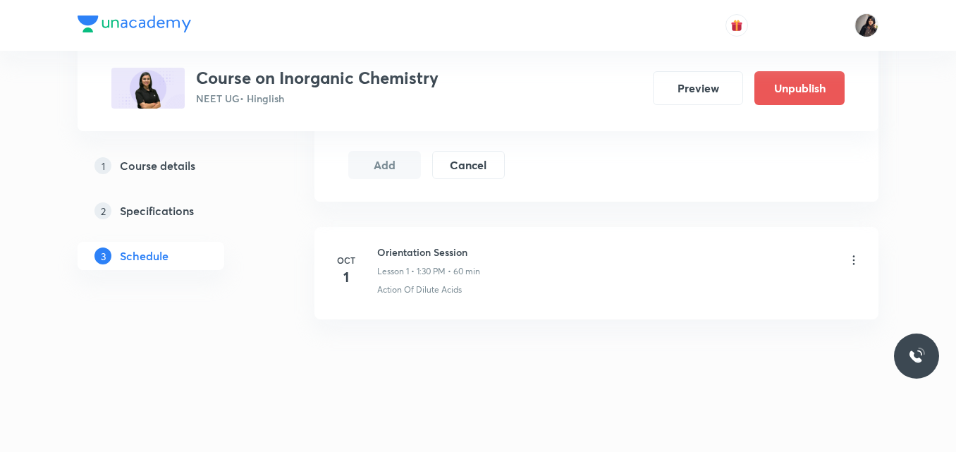
click at [852, 262] on icon at bounding box center [854, 260] width 14 height 14
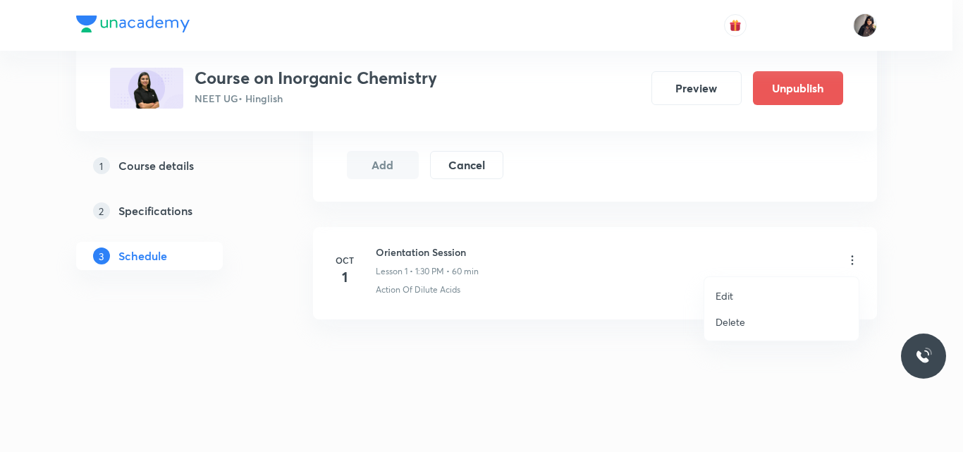
click at [719, 329] on p "Delete" at bounding box center [731, 322] width 30 height 15
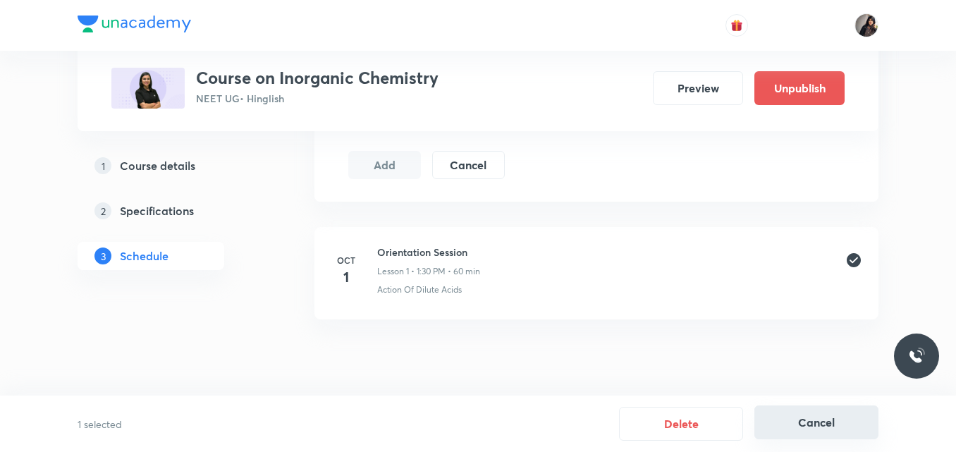
click at [816, 420] on button "Cancel" at bounding box center [817, 423] width 124 height 34
click at [856, 265] on icon at bounding box center [854, 260] width 14 height 14
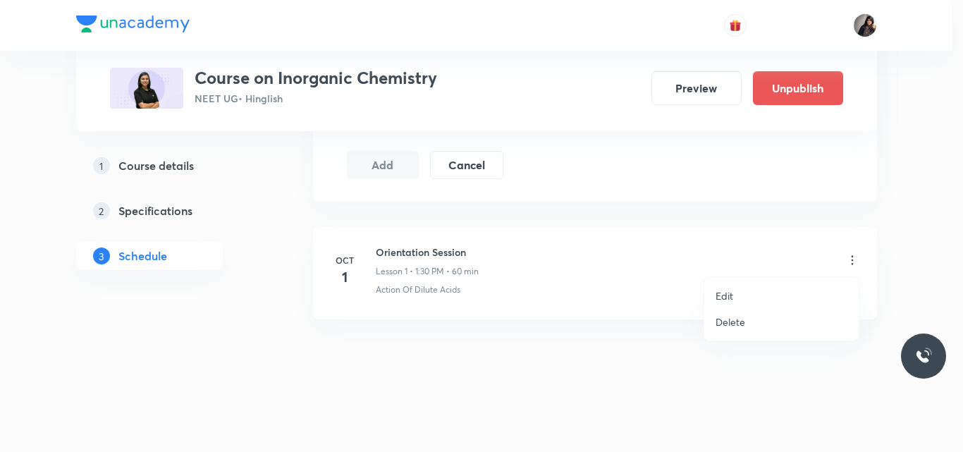
click at [756, 321] on li "Delete" at bounding box center [782, 322] width 154 height 26
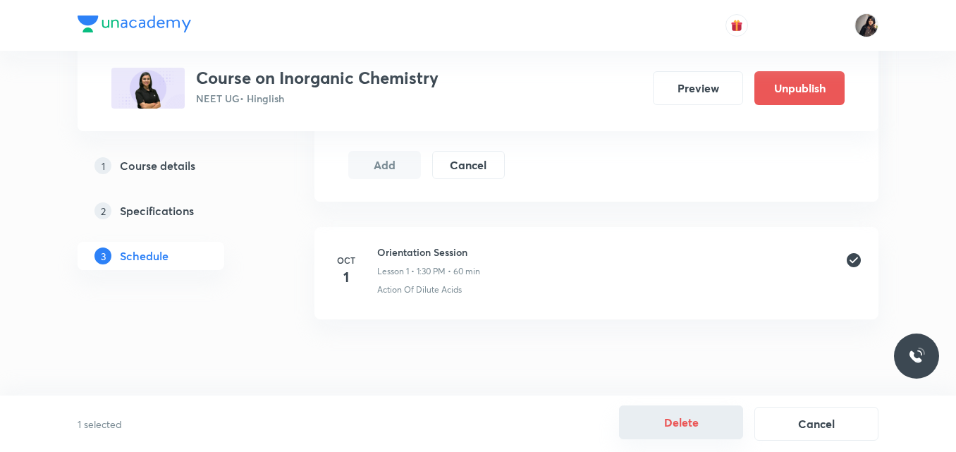
click at [679, 423] on button "Delete" at bounding box center [681, 423] width 124 height 34
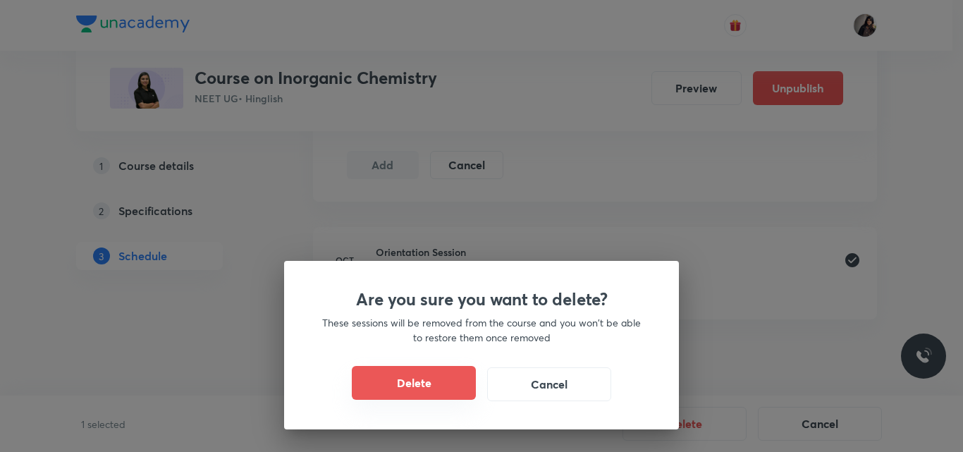
click at [410, 387] on button "Delete" at bounding box center [414, 383] width 124 height 34
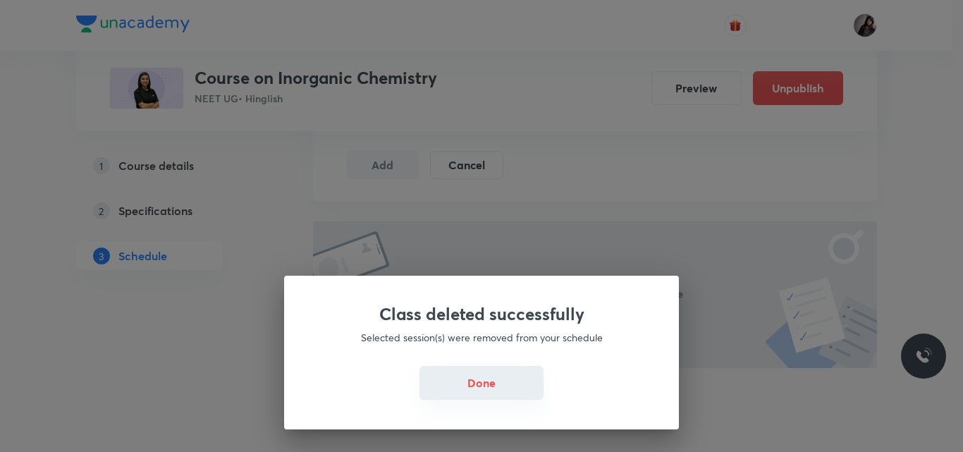
click at [473, 382] on button "Done" at bounding box center [482, 383] width 124 height 34
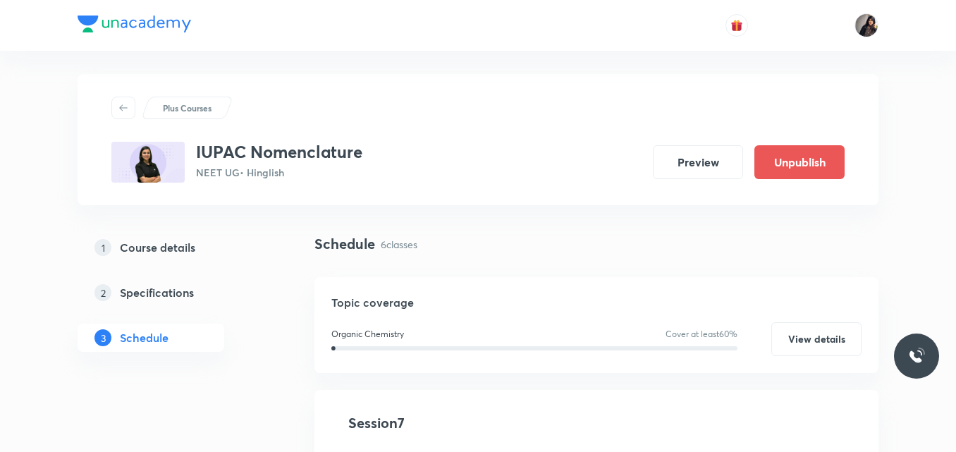
scroll to position [1, 0]
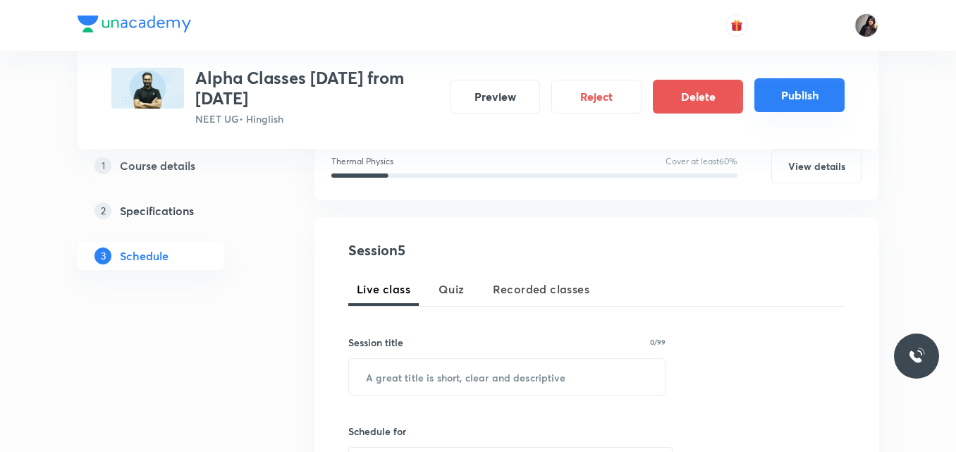
click at [814, 90] on button "Publish" at bounding box center [800, 95] width 90 height 34
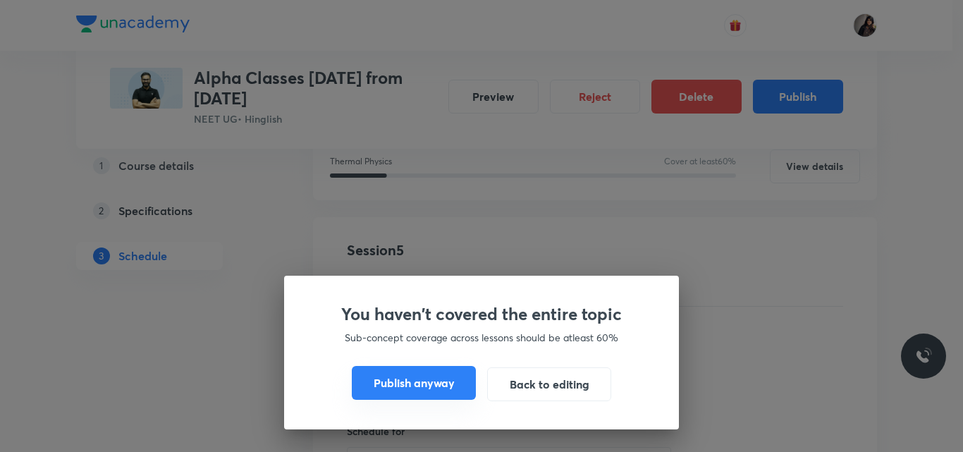
click at [392, 388] on button "Publish anyway" at bounding box center [414, 383] width 124 height 34
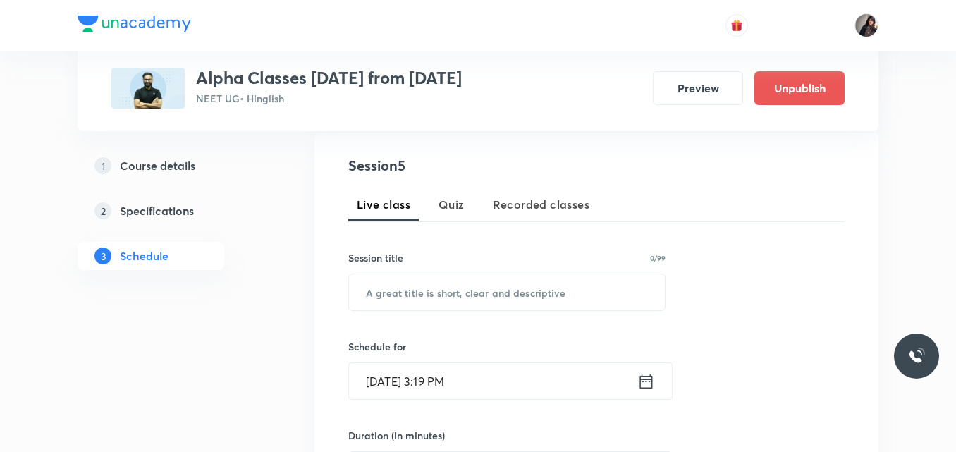
scroll to position [263, 0]
click at [497, 130] on div "Plus Courses Alpha Classes [DATE] from [DATE] NEET UG • Hinglish Preview Unpubl…" at bounding box center [478, 65] width 801 height 131
